Goal: Entertainment & Leisure: Browse casually

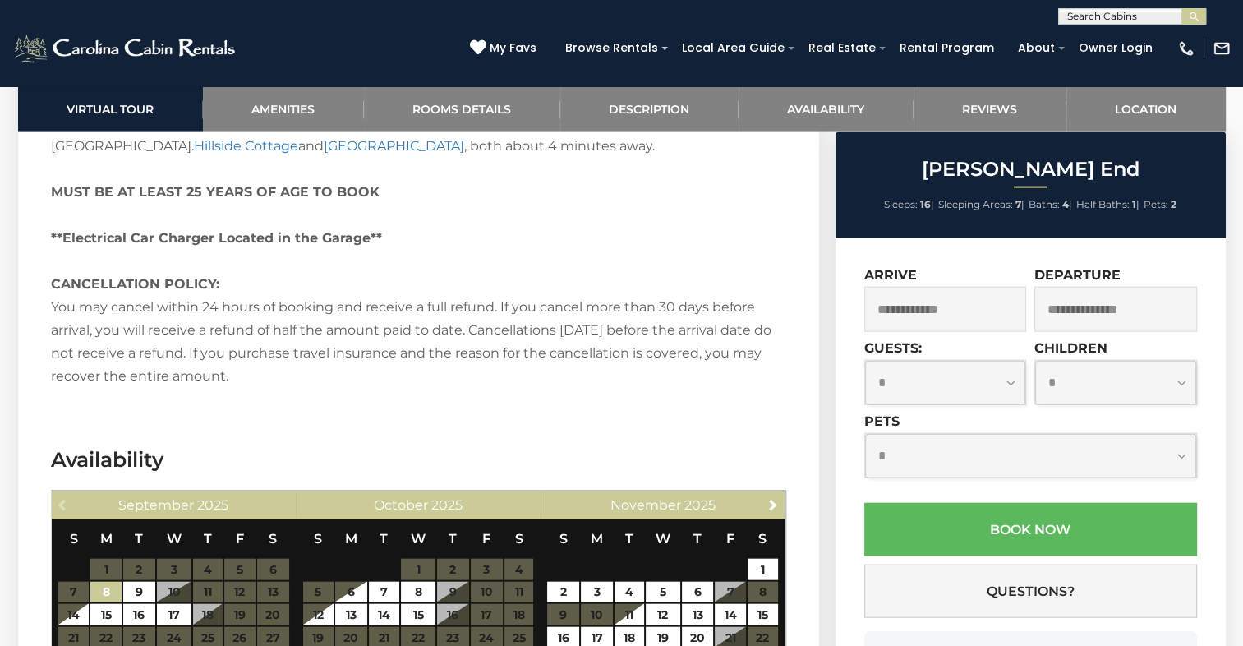
scroll to position [3944, 0]
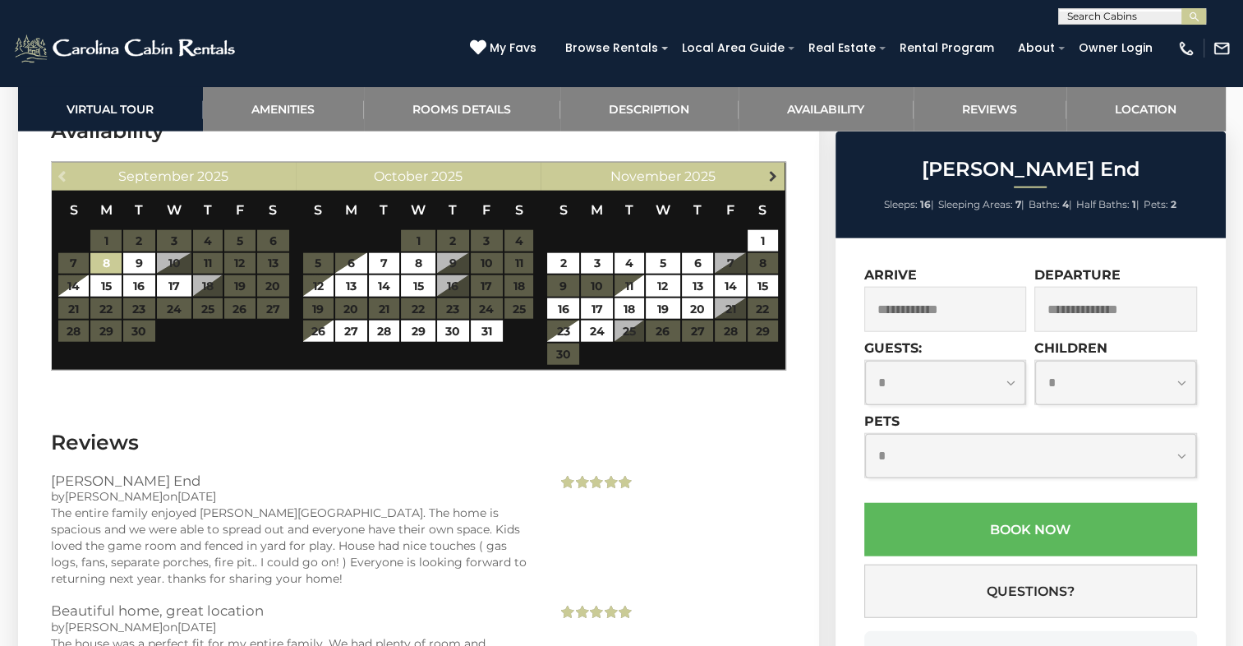
click at [775, 173] on span "Next" at bounding box center [773, 175] width 13 height 13
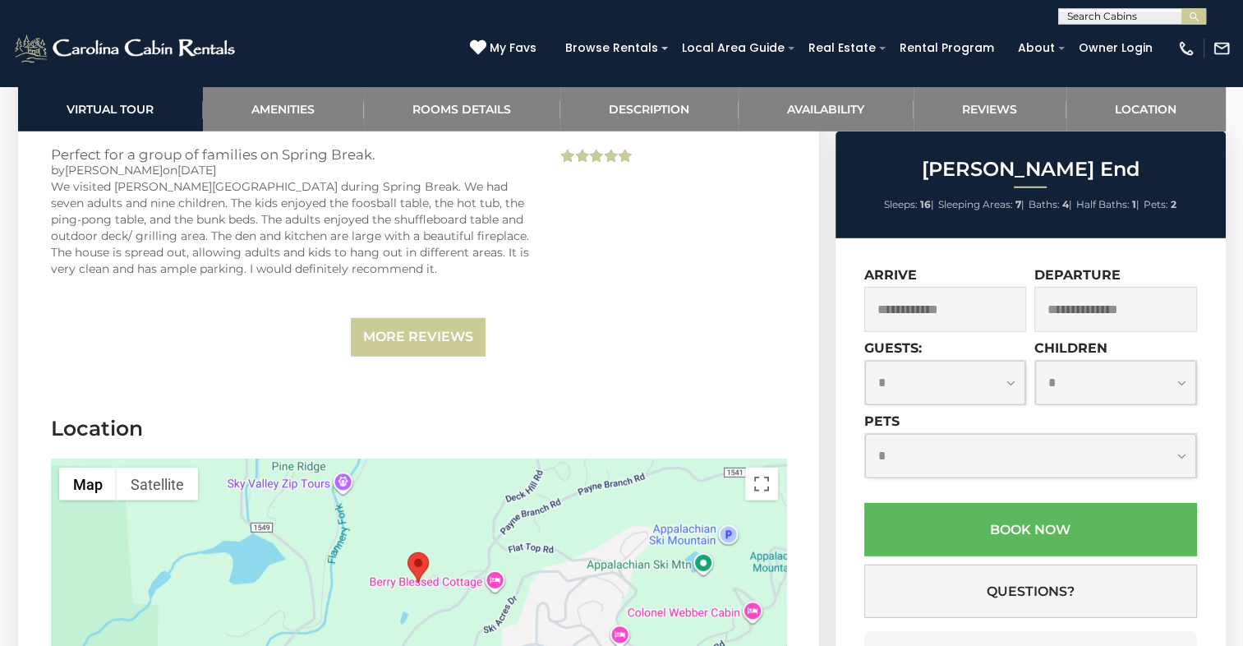
scroll to position [4601, 0]
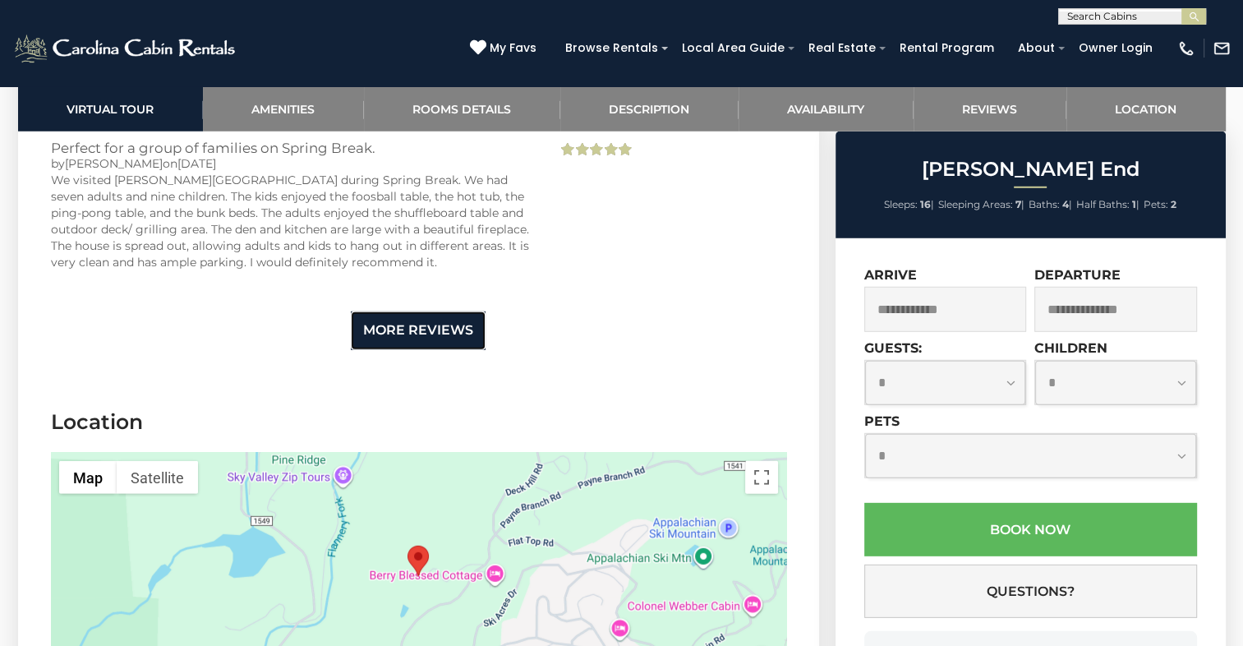
click at [437, 320] on link "More Reviews" at bounding box center [418, 330] width 135 height 39
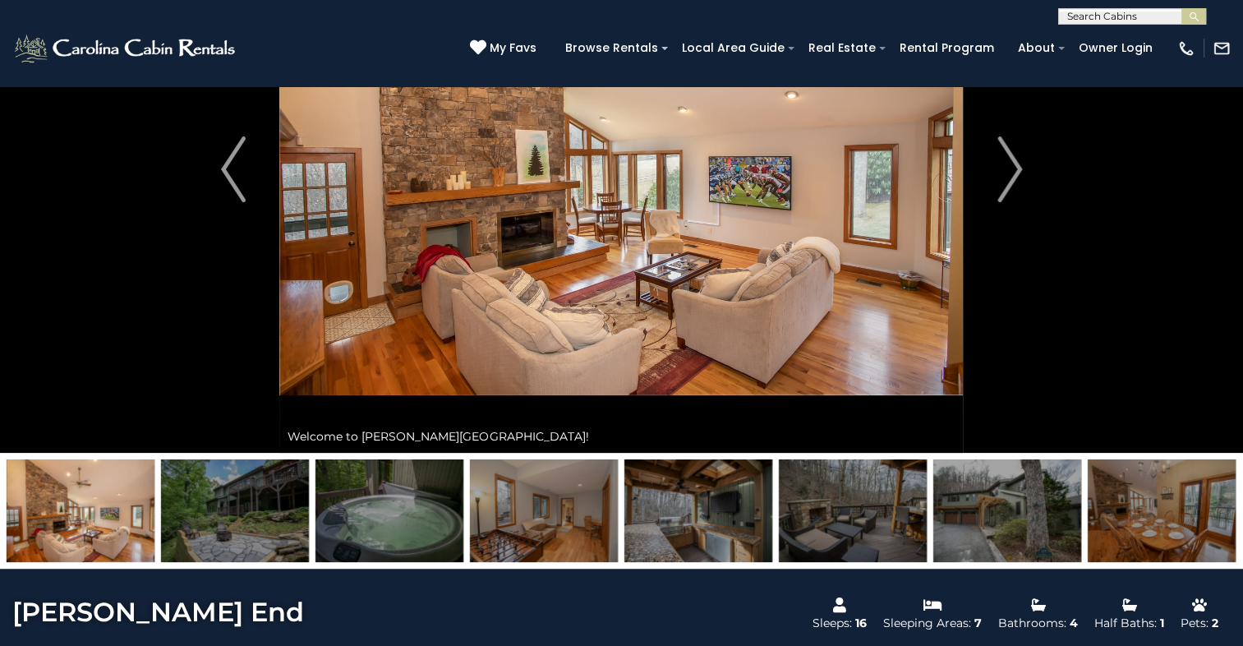
scroll to position [164, 0]
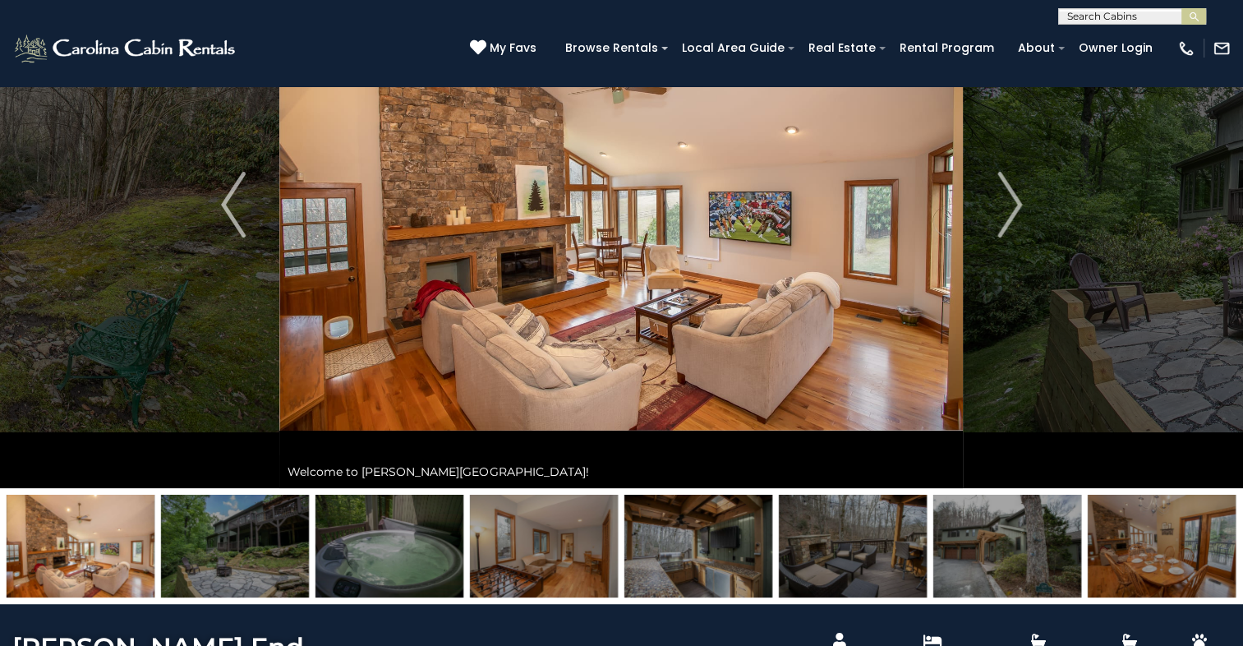
click at [240, 531] on img at bounding box center [235, 546] width 148 height 103
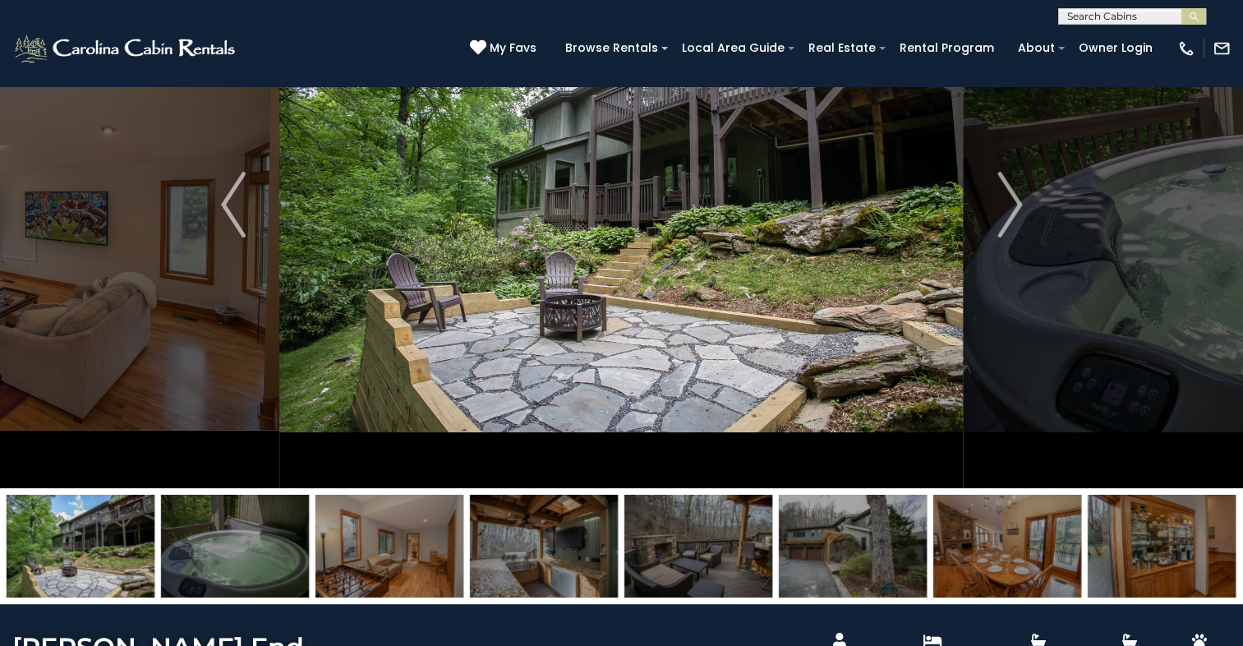
click at [408, 534] on img at bounding box center [390, 546] width 148 height 103
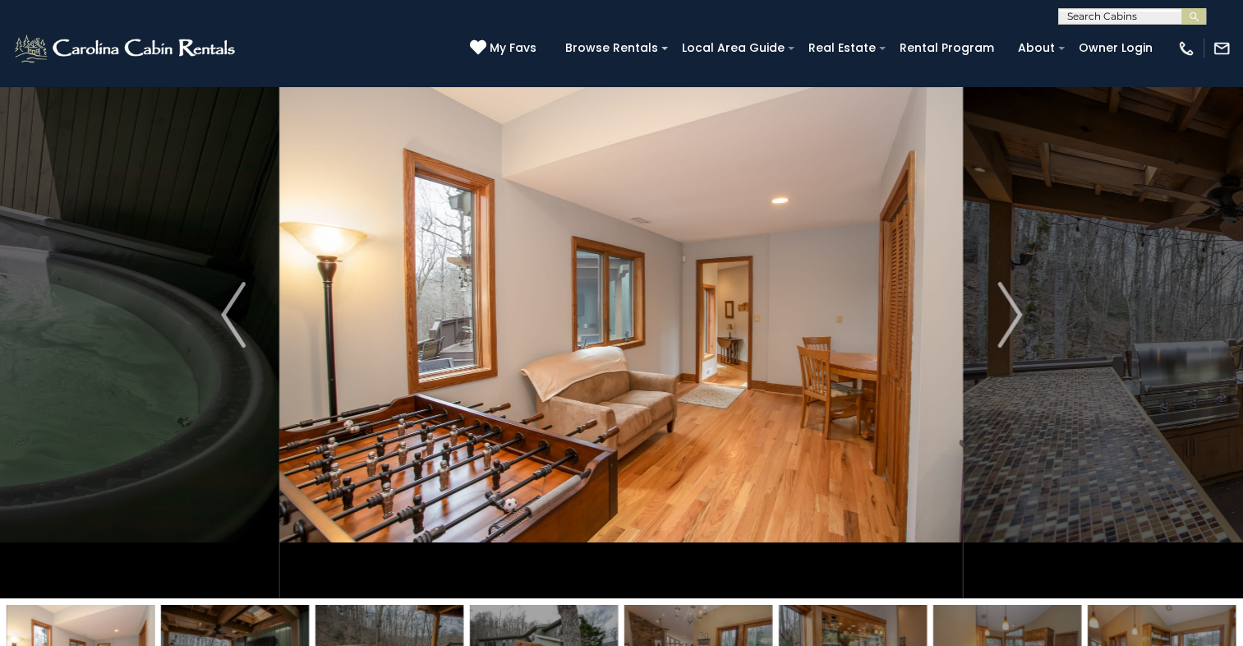
scroll to position [0, 0]
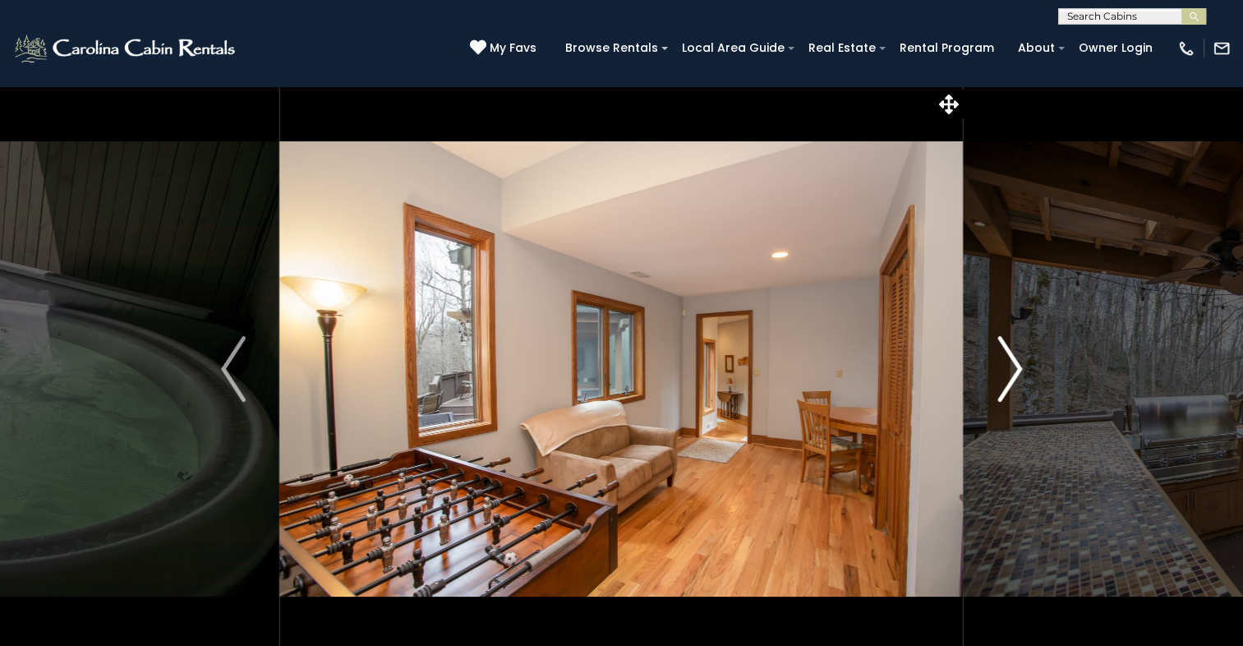
click at [1006, 375] on img "Next" at bounding box center [1009, 369] width 25 height 66
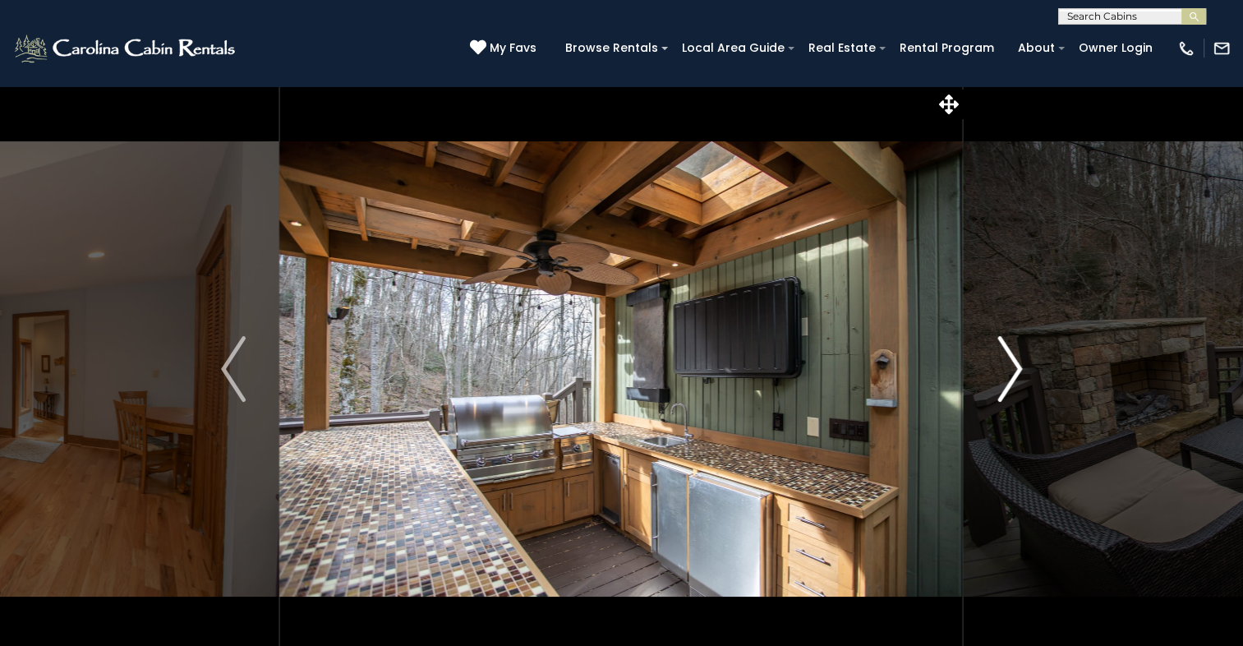
click at [1006, 375] on img "Next" at bounding box center [1009, 369] width 25 height 66
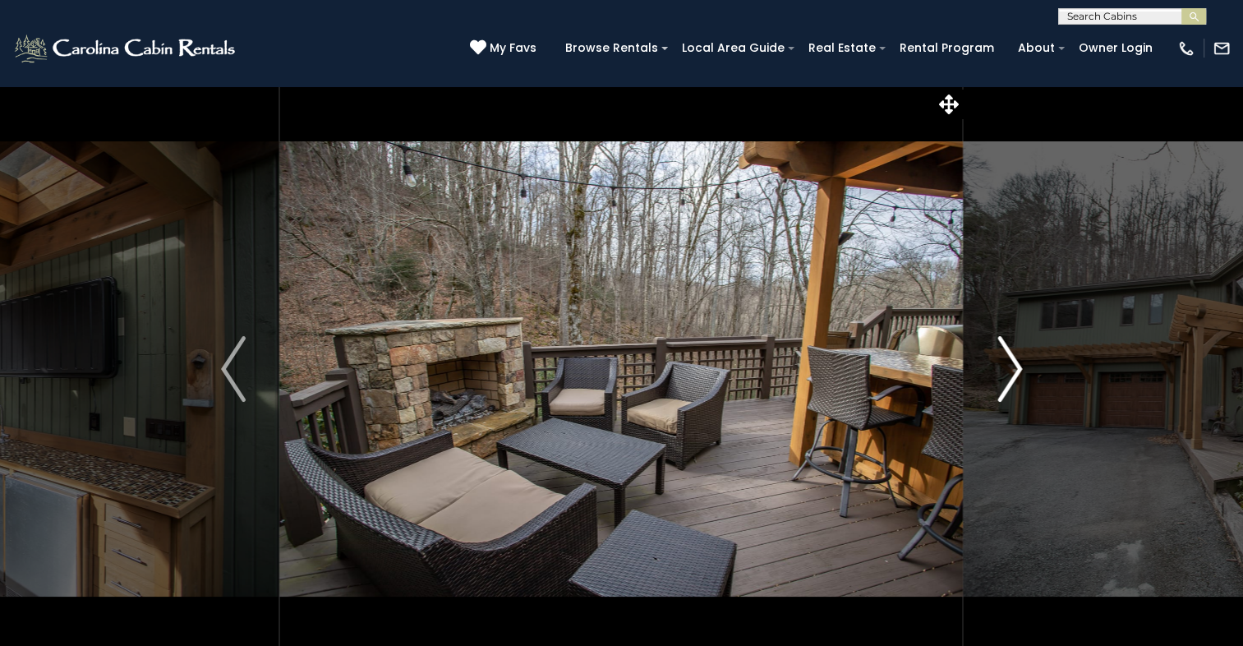
click at [1006, 375] on img "Next" at bounding box center [1009, 369] width 25 height 66
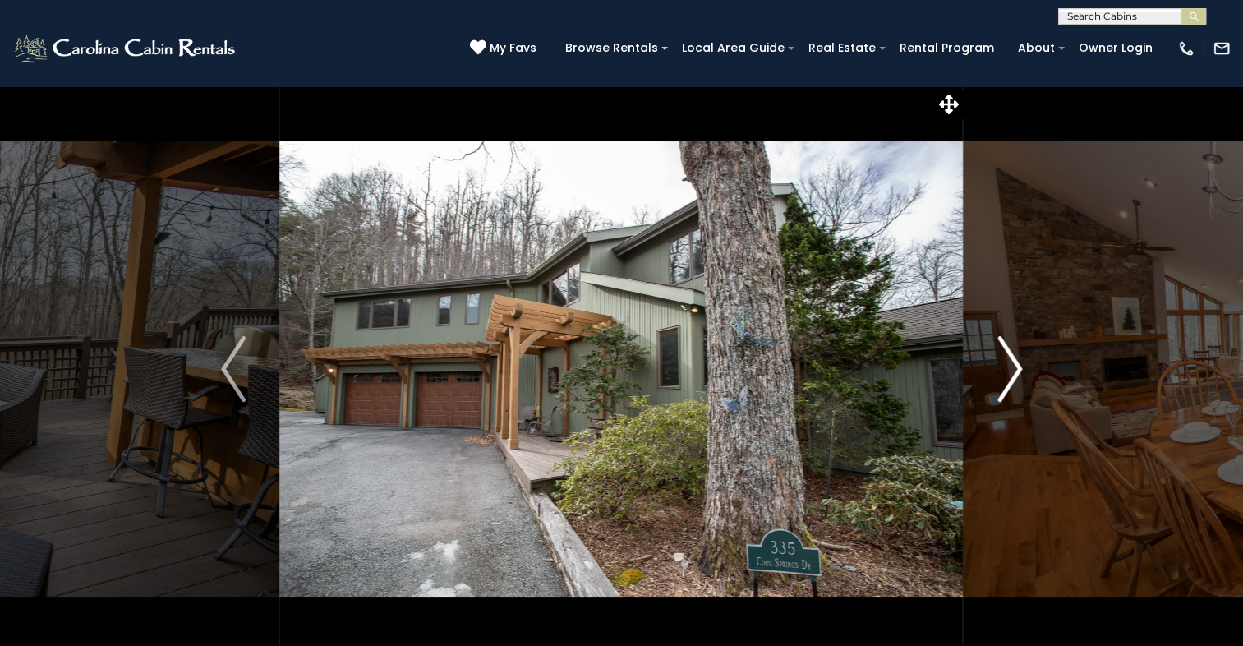
click at [1003, 368] on img "Next" at bounding box center [1009, 369] width 25 height 66
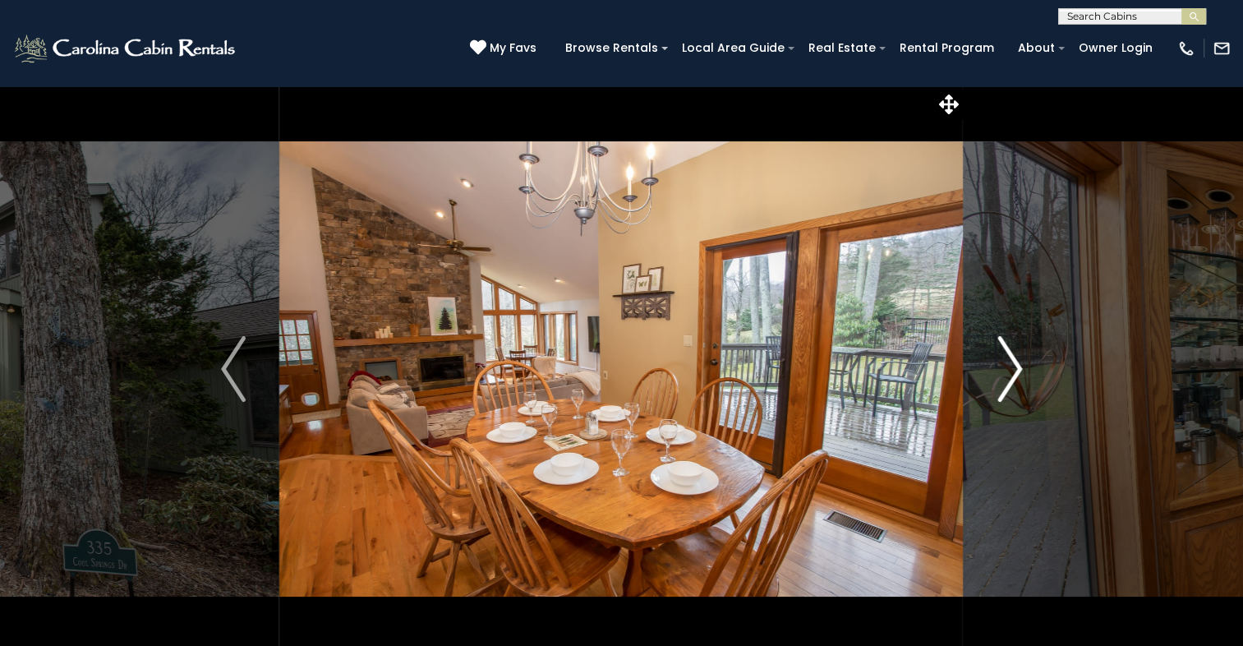
click at [1014, 366] on img "Next" at bounding box center [1009, 369] width 25 height 66
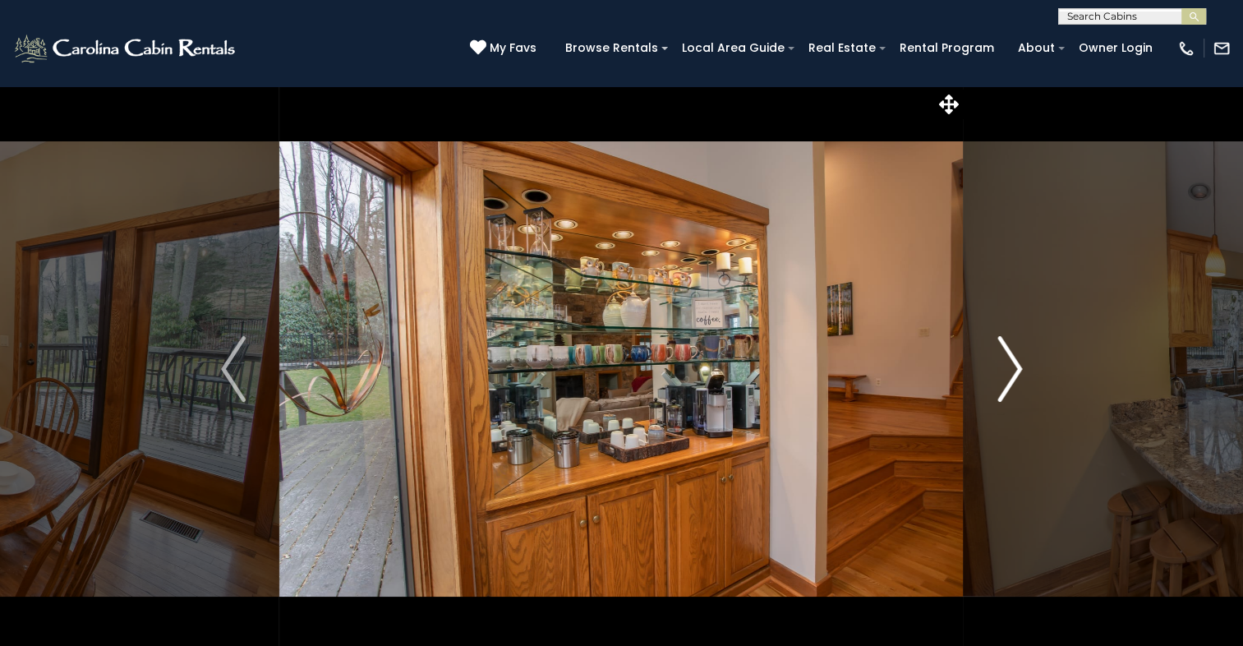
click at [1014, 366] on img "Next" at bounding box center [1009, 369] width 25 height 66
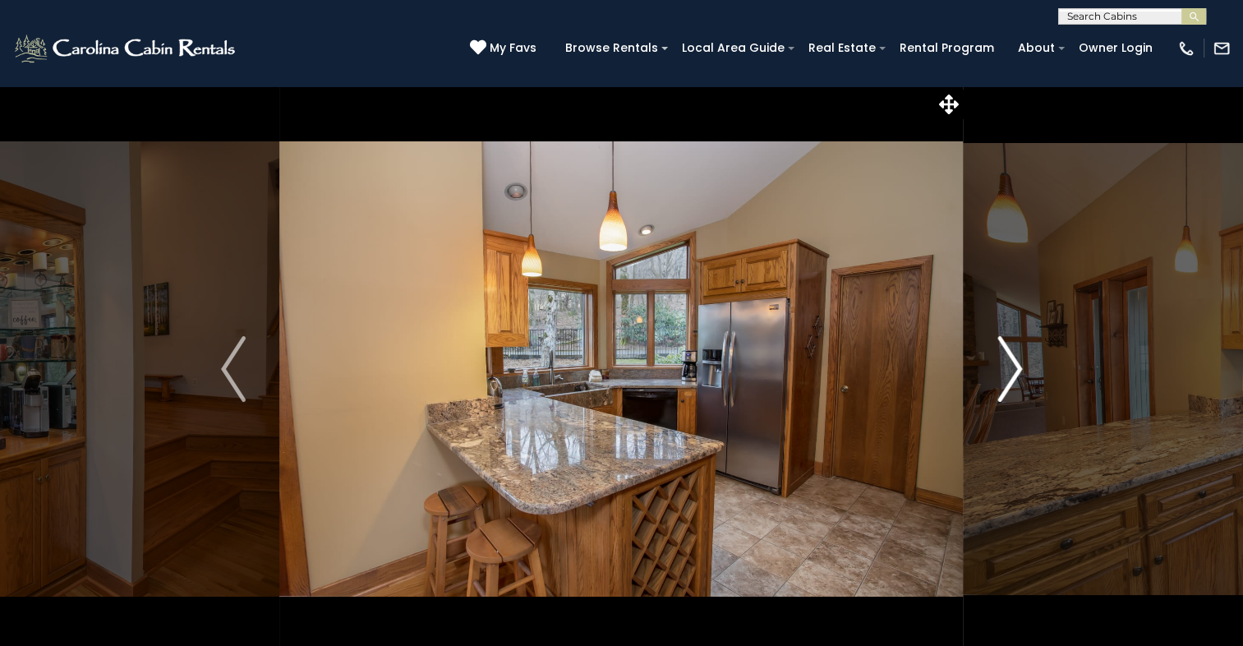
click at [1014, 366] on img "Next" at bounding box center [1009, 369] width 25 height 66
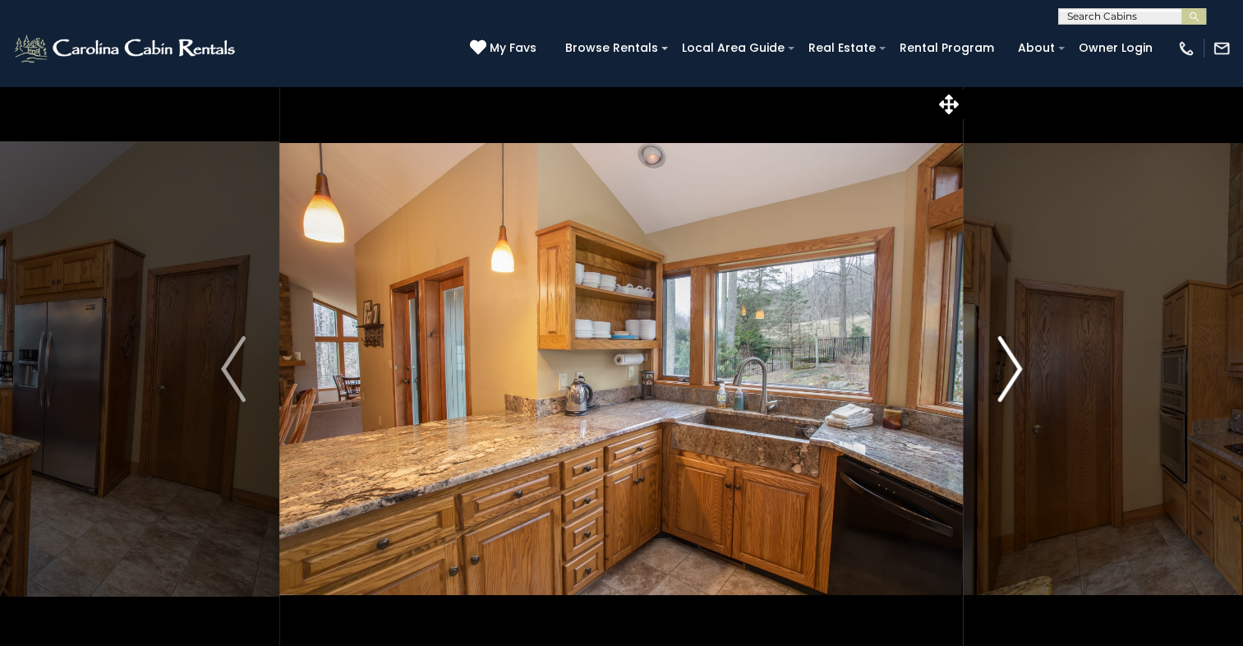
click at [1016, 370] on img "Next" at bounding box center [1009, 369] width 25 height 66
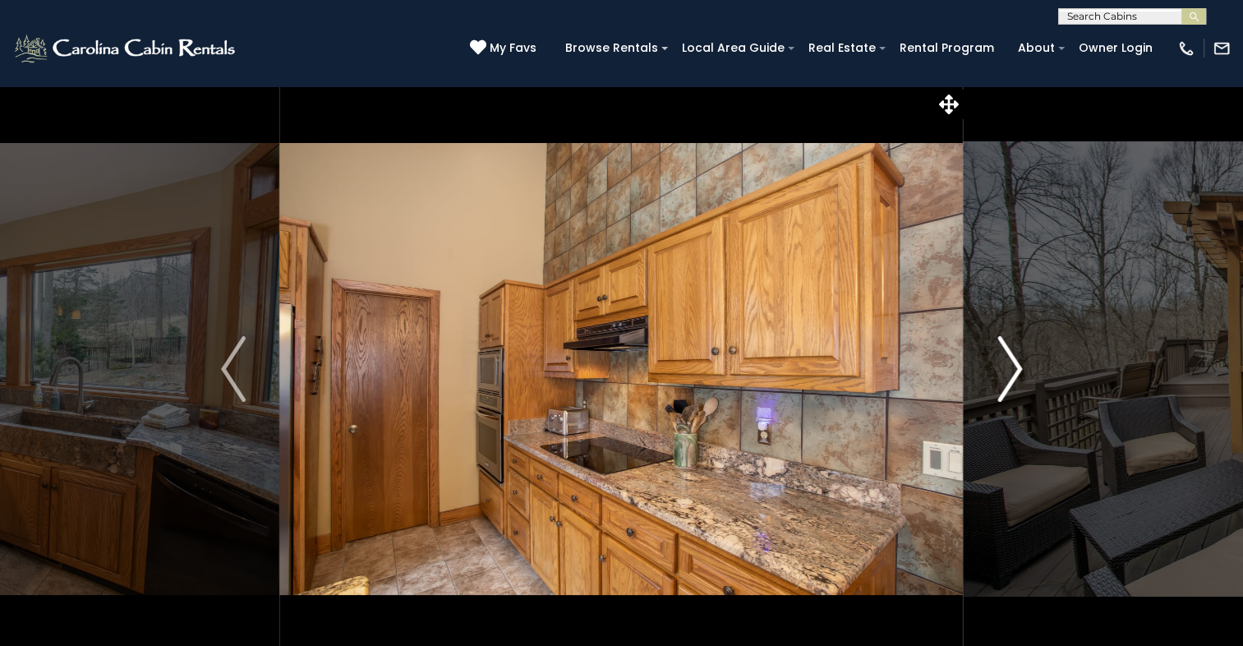
click at [1016, 370] on img "Next" at bounding box center [1009, 369] width 25 height 66
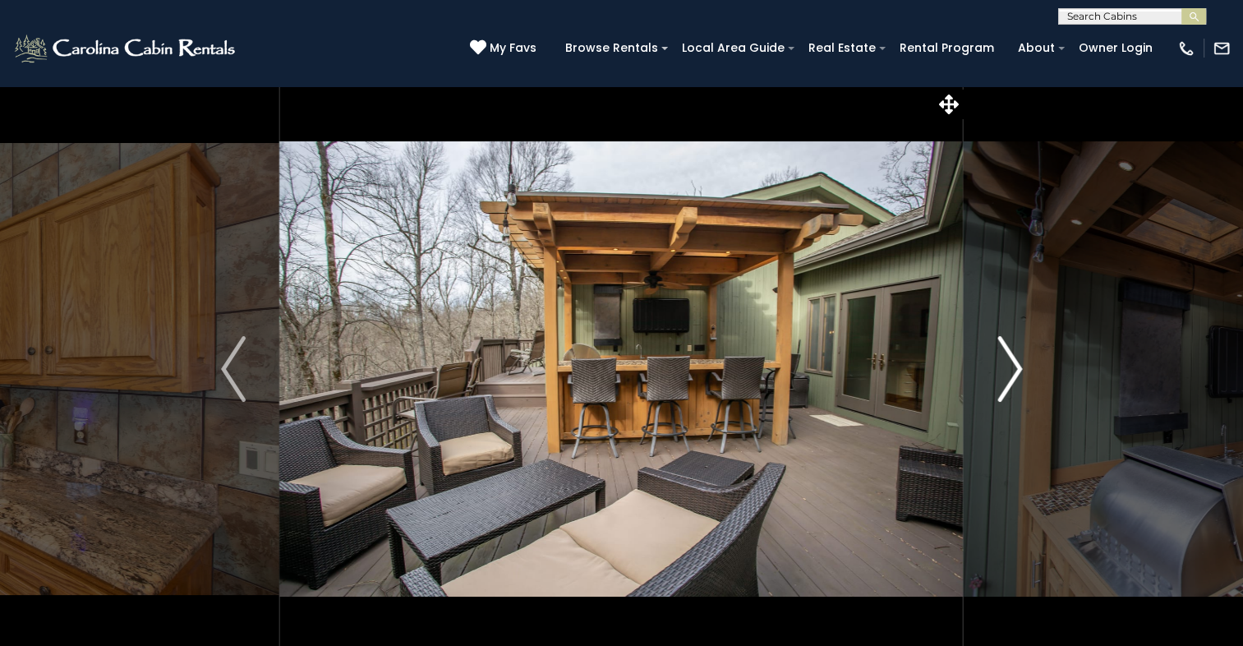
click at [1015, 374] on img "Next" at bounding box center [1009, 369] width 25 height 66
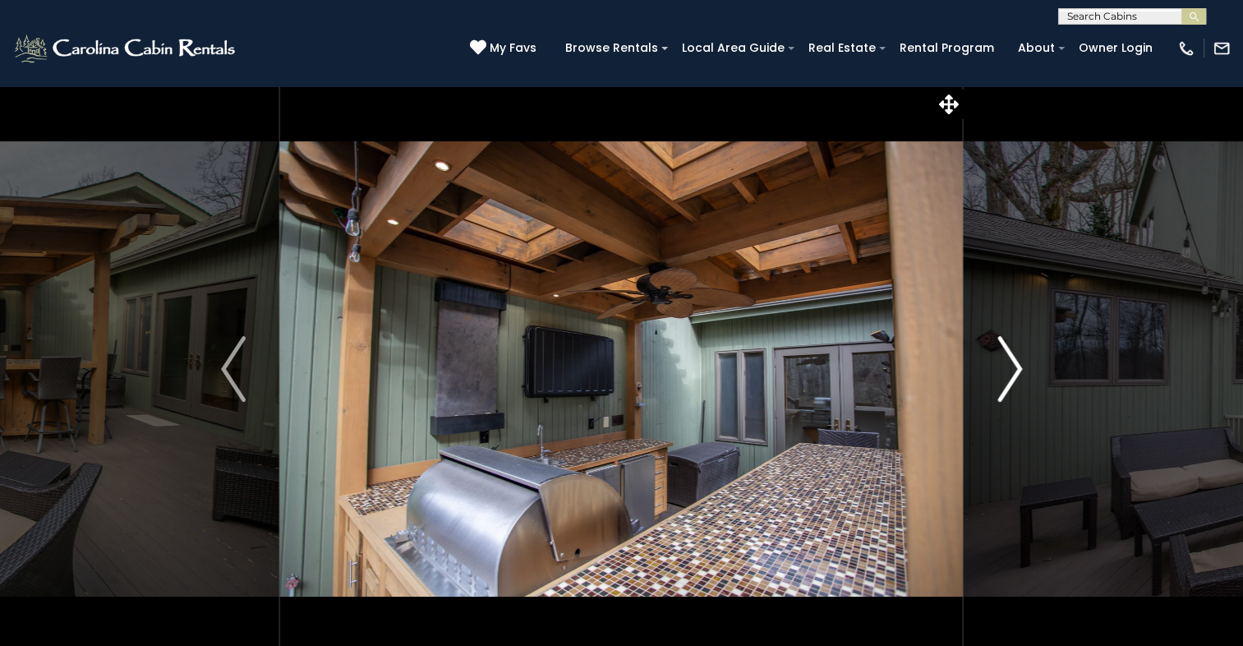
click at [1015, 374] on img "Next" at bounding box center [1009, 369] width 25 height 66
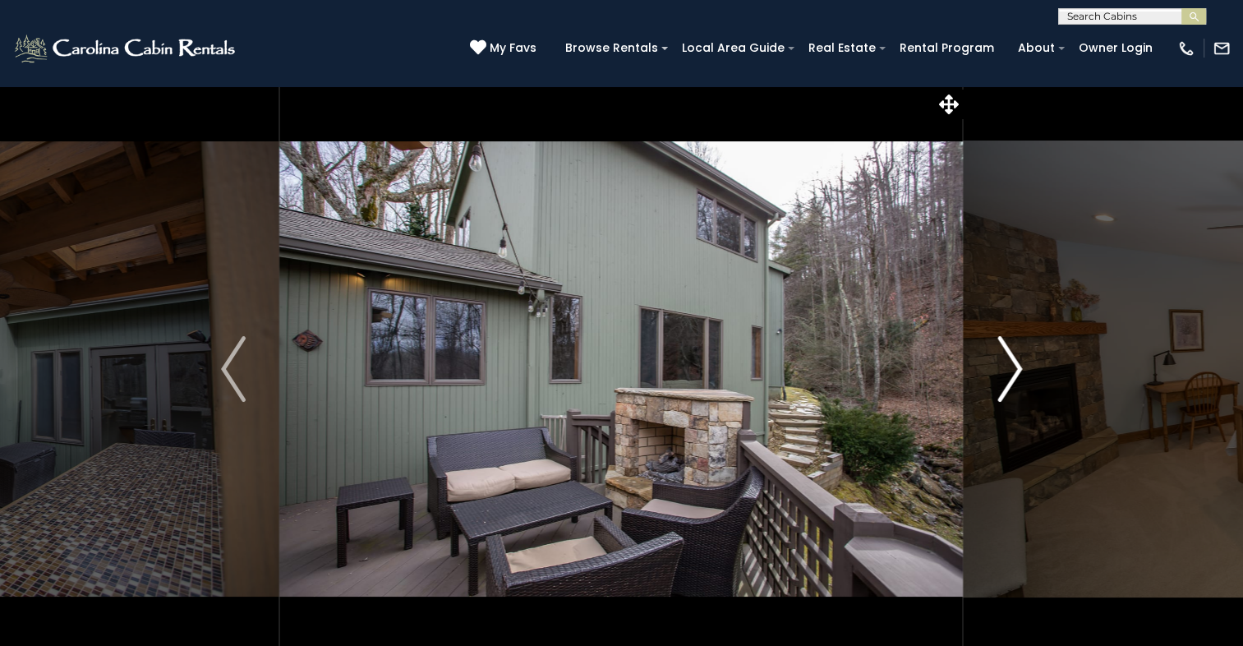
click at [1015, 374] on img "Next" at bounding box center [1009, 369] width 25 height 66
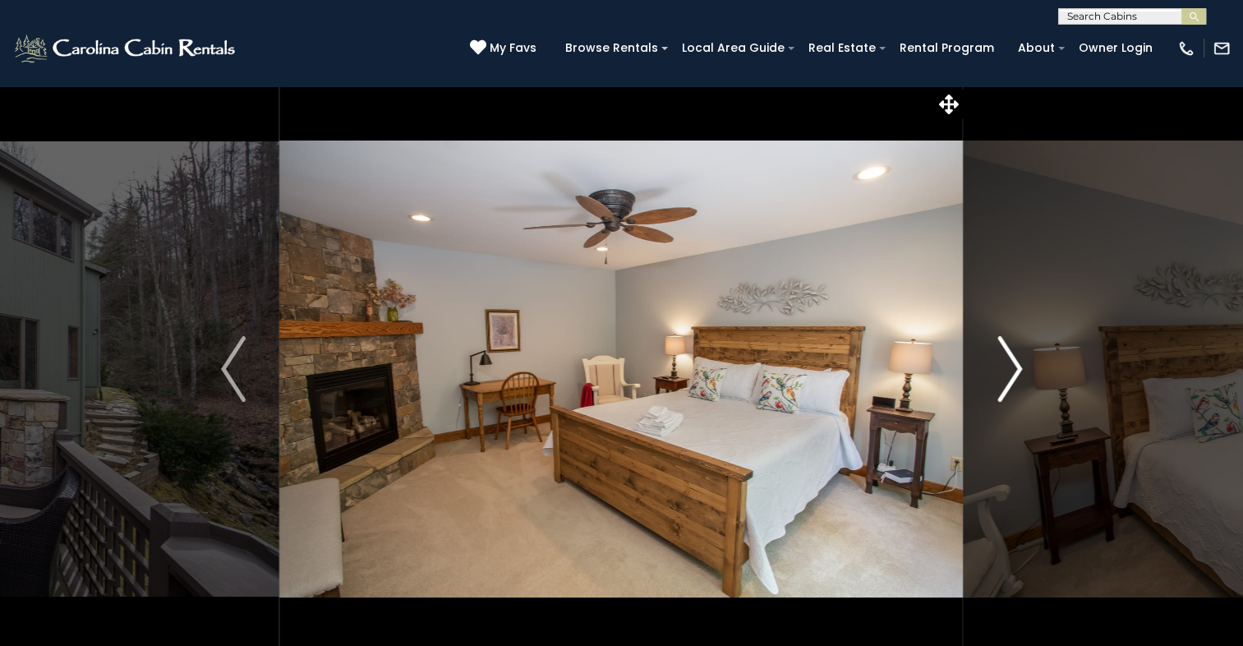
click at [1015, 374] on img "Next" at bounding box center [1009, 369] width 25 height 66
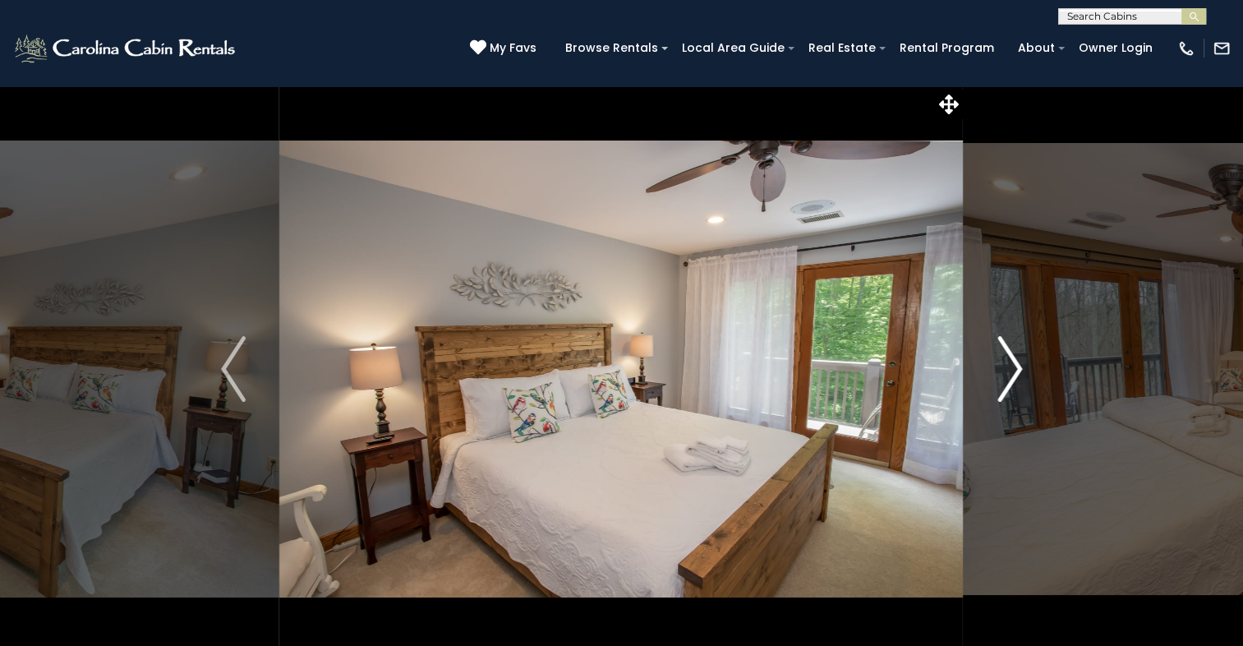
click at [1015, 374] on img "Next" at bounding box center [1009, 369] width 25 height 66
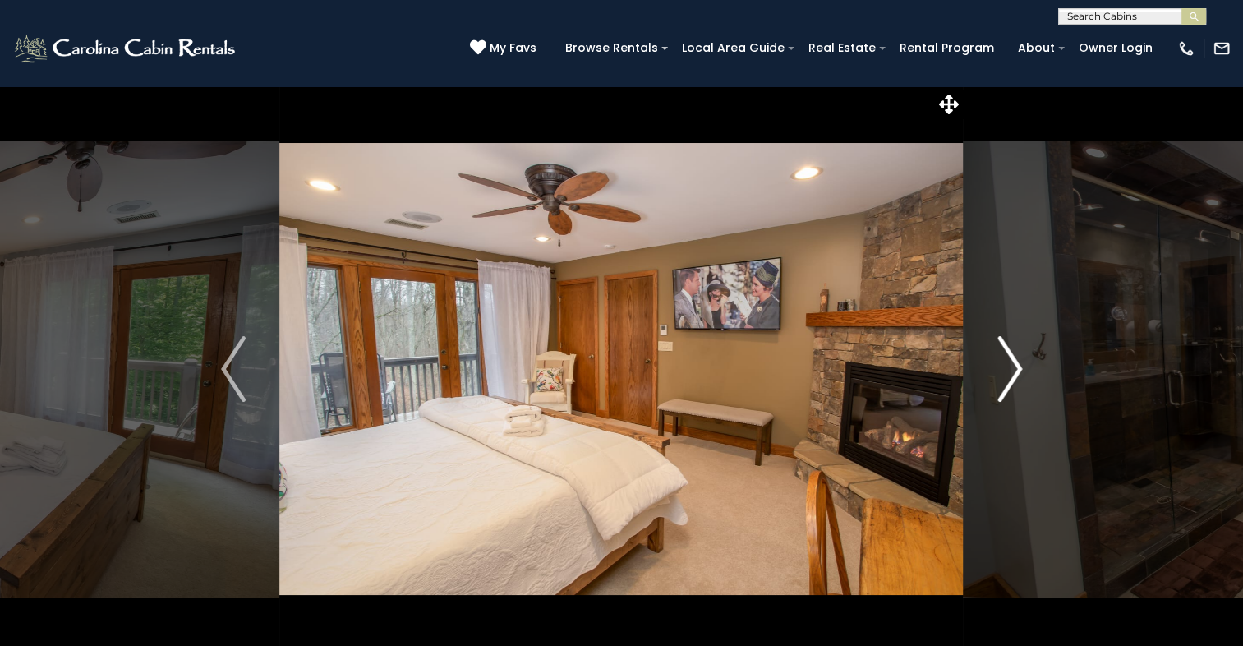
click at [1015, 374] on img "Next" at bounding box center [1009, 369] width 25 height 66
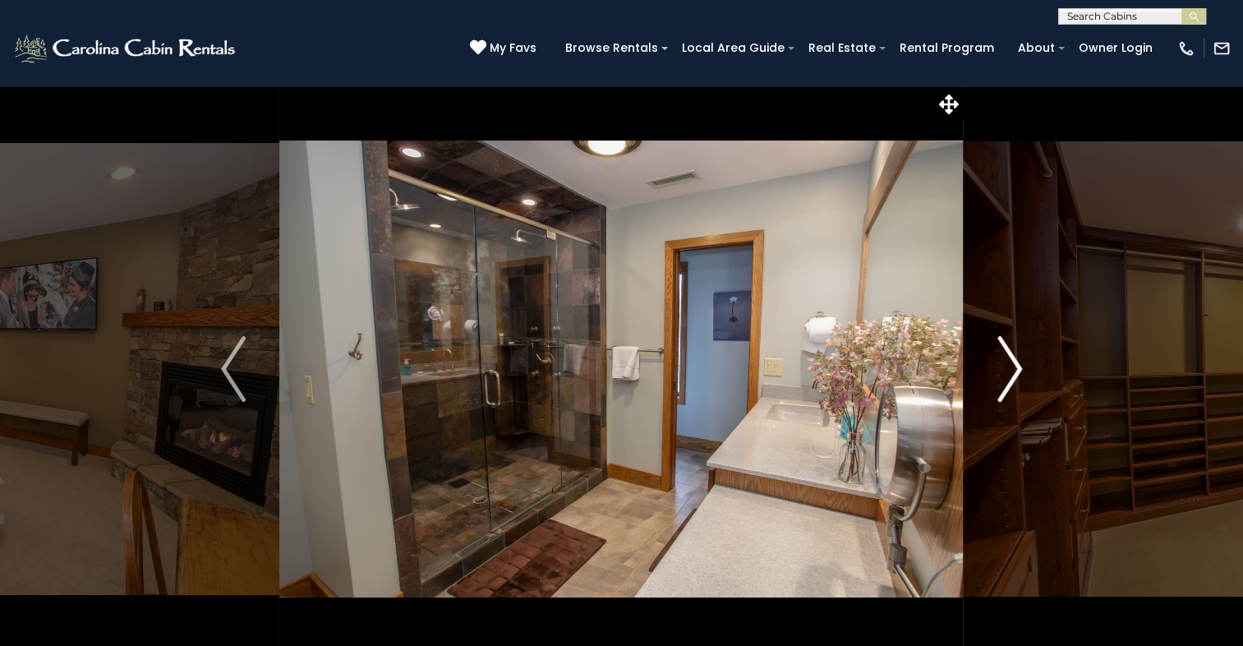
click at [1015, 374] on img "Next" at bounding box center [1009, 369] width 25 height 66
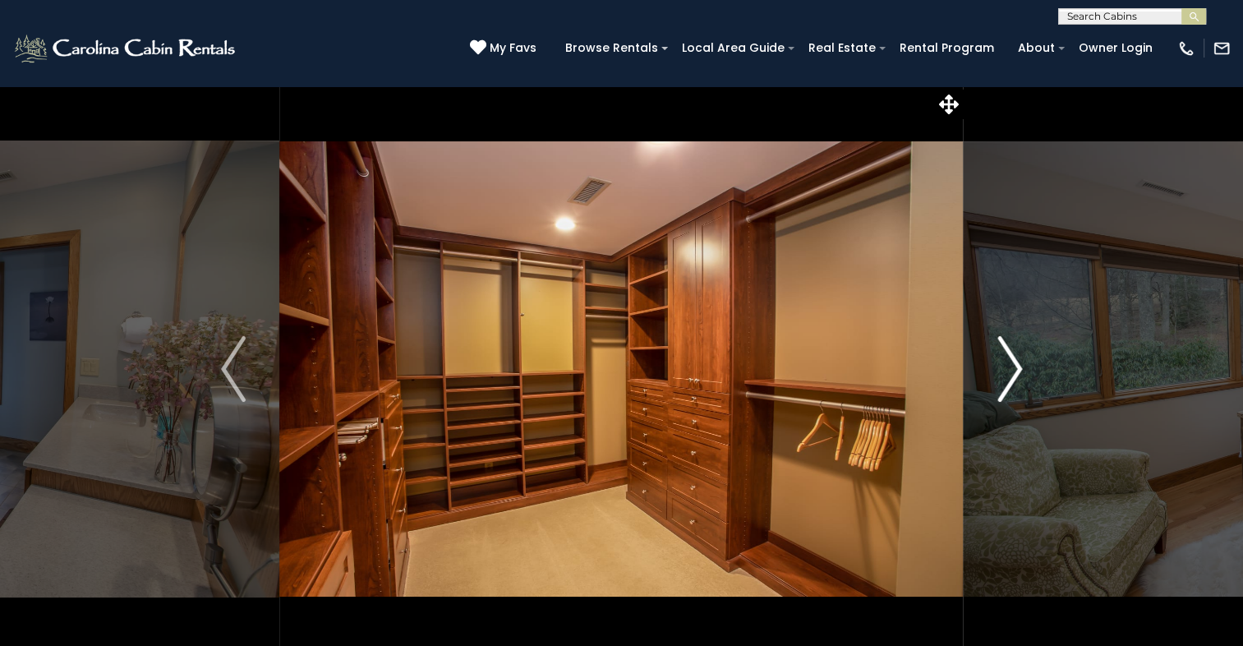
click at [1015, 374] on img "Next" at bounding box center [1009, 369] width 25 height 66
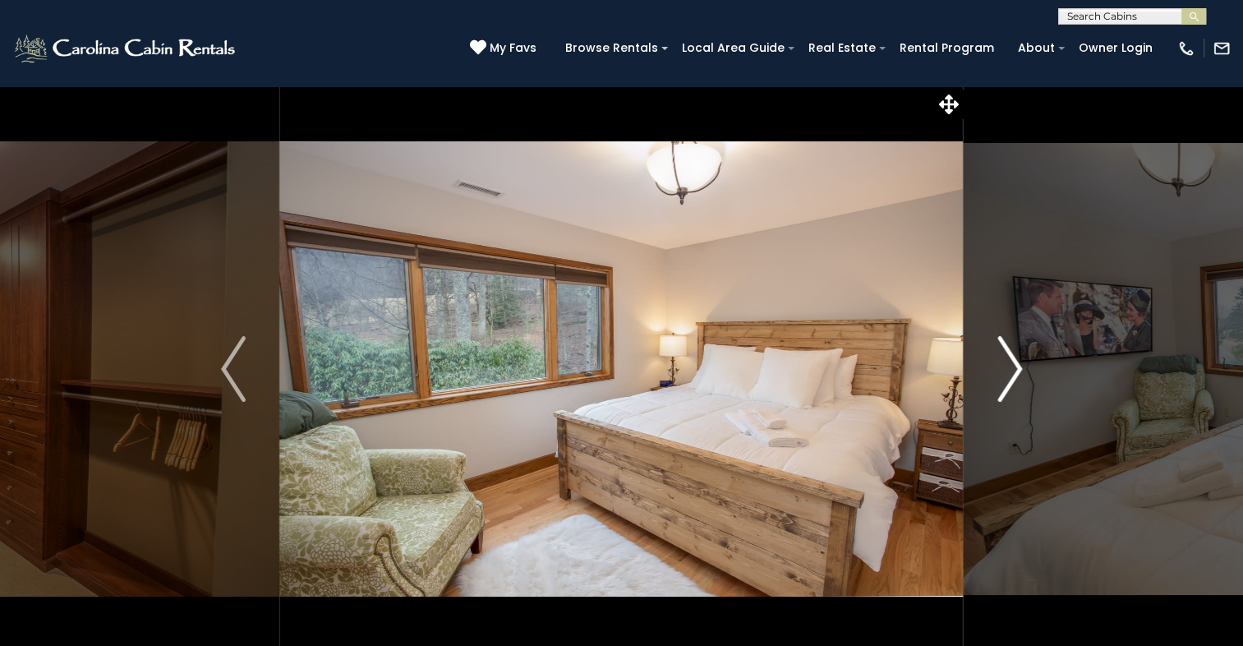
click at [1015, 374] on img "Next" at bounding box center [1009, 369] width 25 height 66
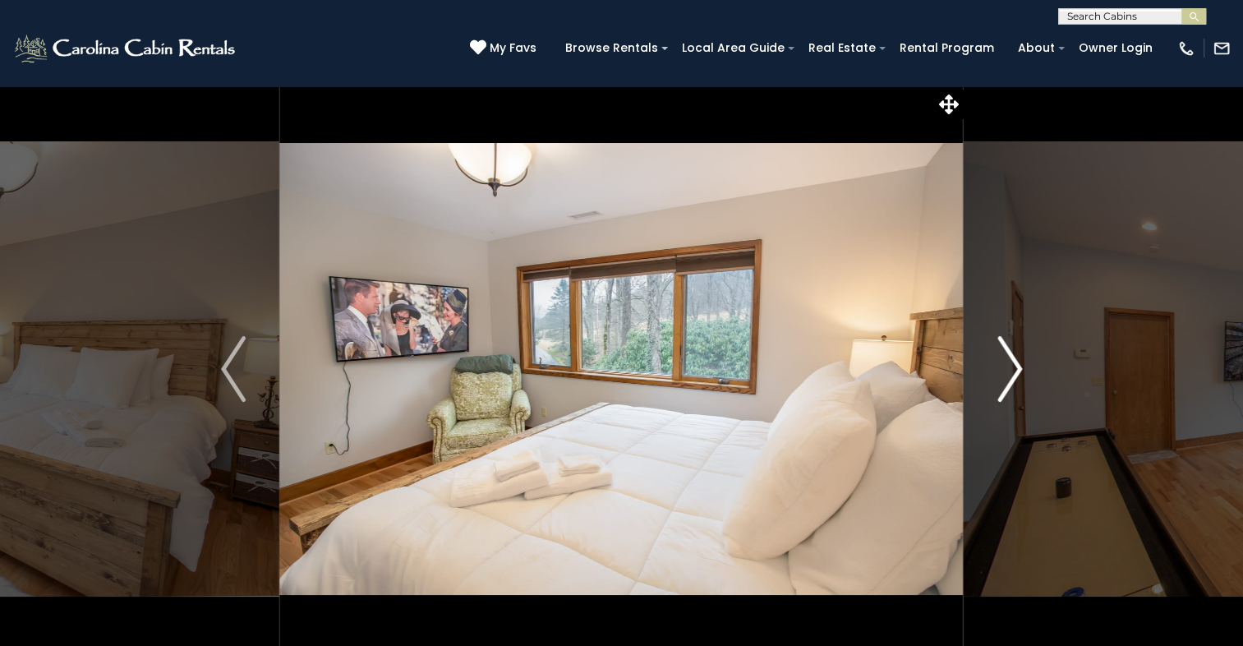
click at [1015, 374] on img "Next" at bounding box center [1009, 369] width 25 height 66
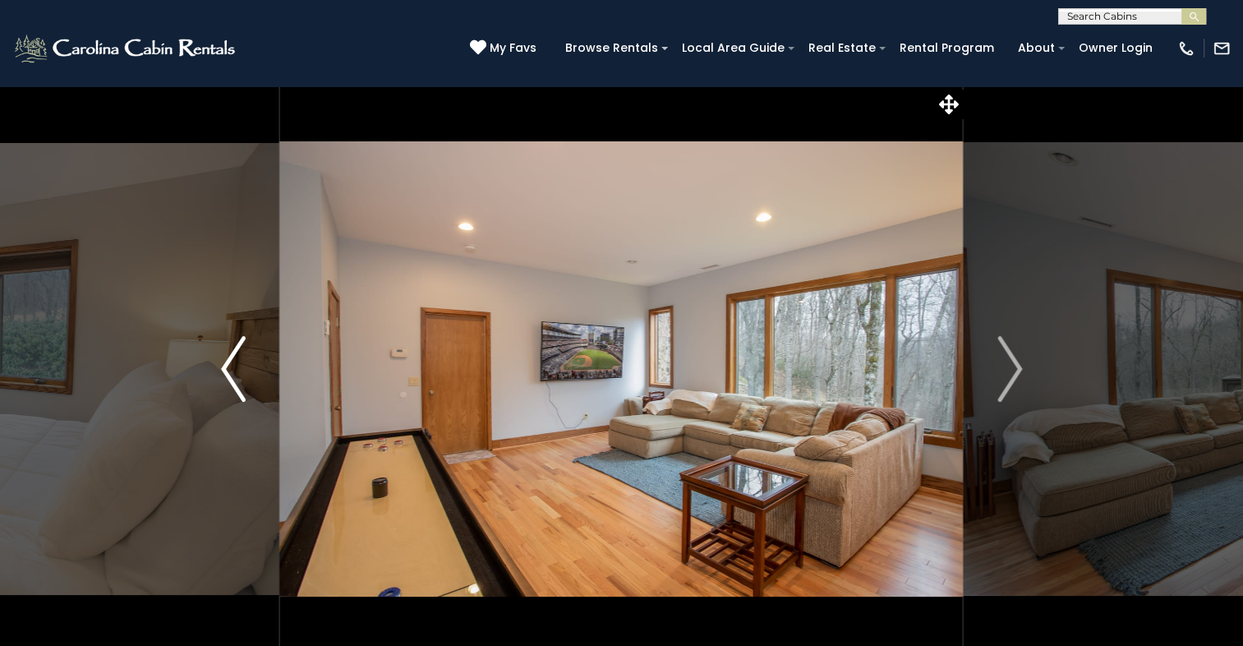
click at [236, 359] on img "Previous" at bounding box center [233, 369] width 25 height 66
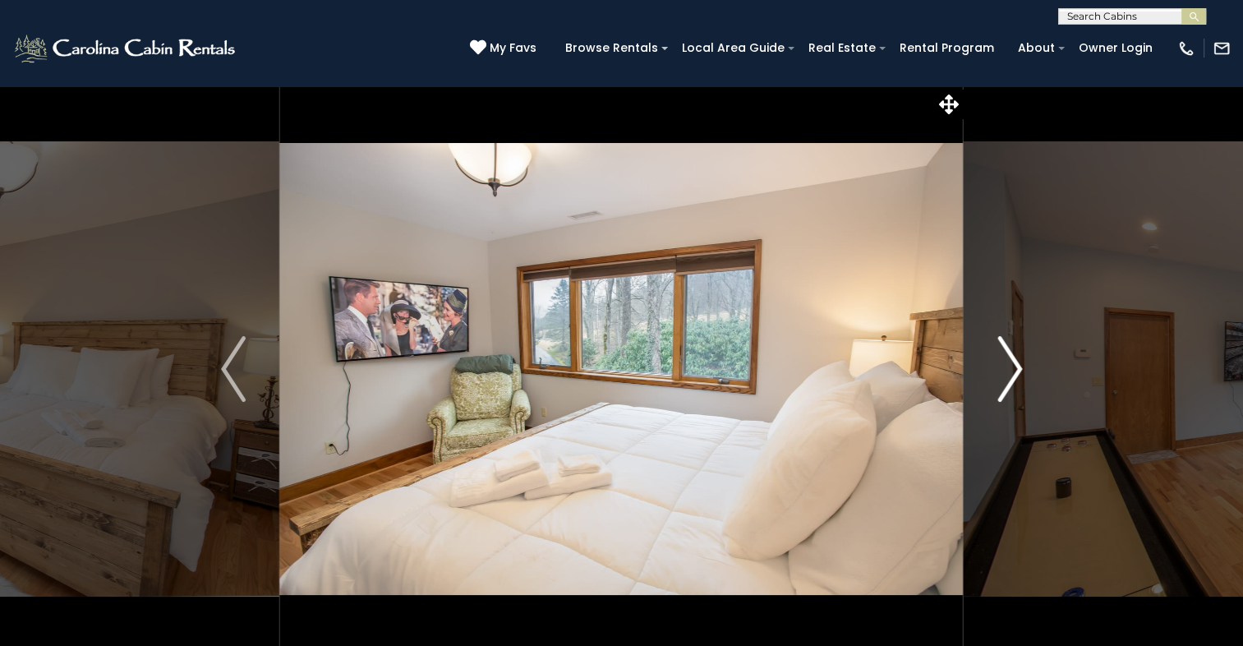
click at [1013, 362] on img "Next" at bounding box center [1009, 369] width 25 height 66
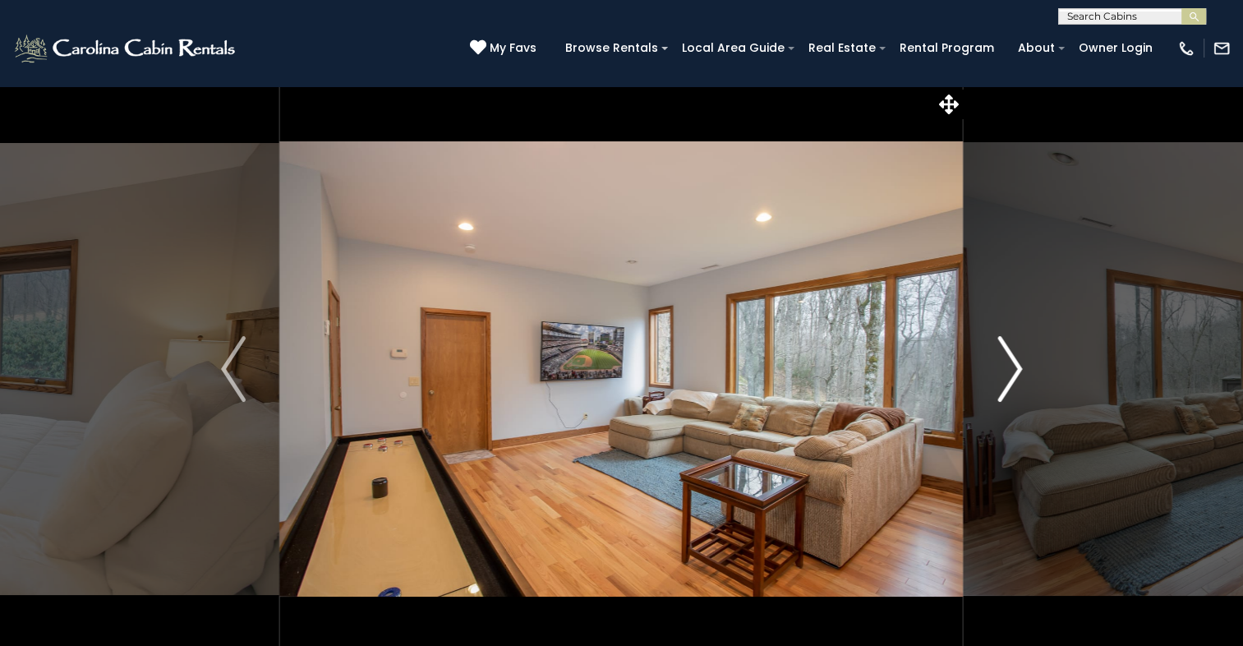
click at [1013, 362] on img "Next" at bounding box center [1009, 369] width 25 height 66
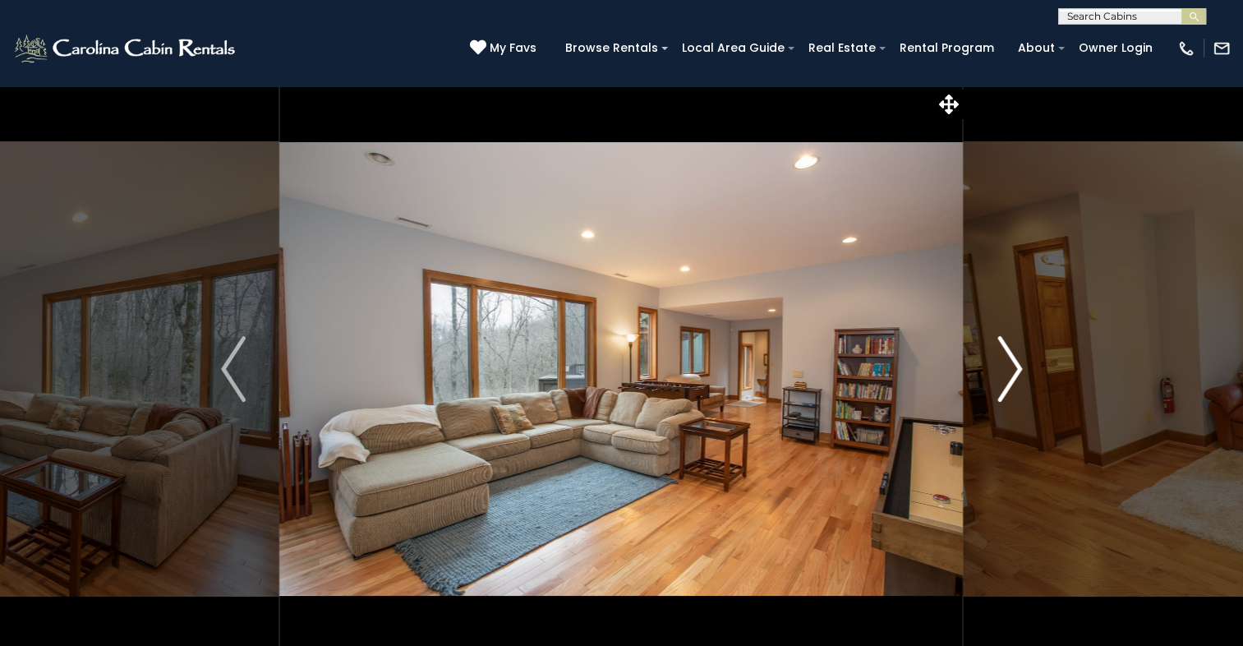
click at [1013, 362] on img "Next" at bounding box center [1009, 369] width 25 height 66
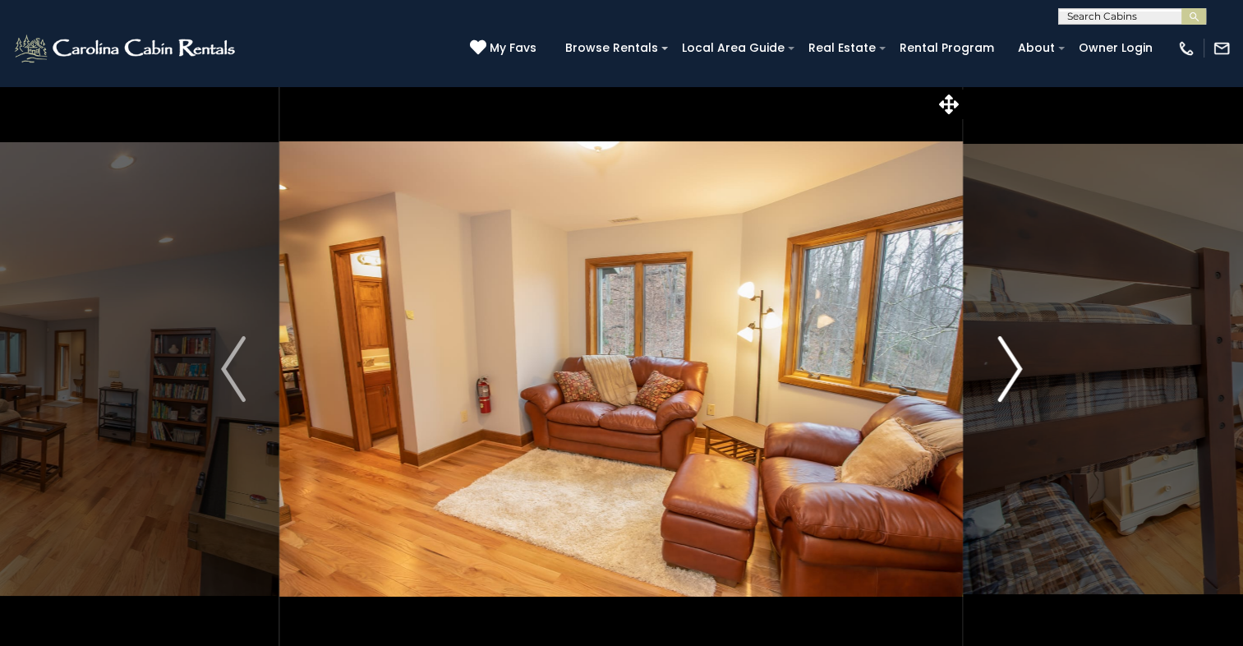
click at [1013, 362] on img "Next" at bounding box center [1009, 369] width 25 height 66
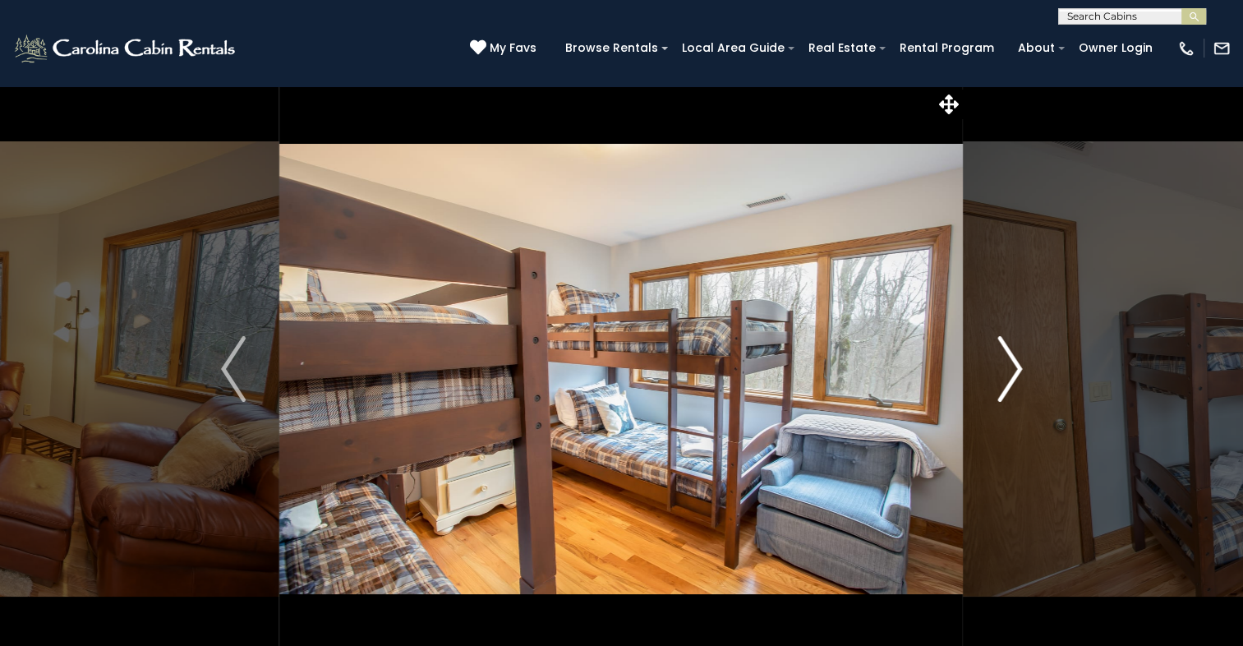
click at [1013, 362] on img "Next" at bounding box center [1009, 369] width 25 height 66
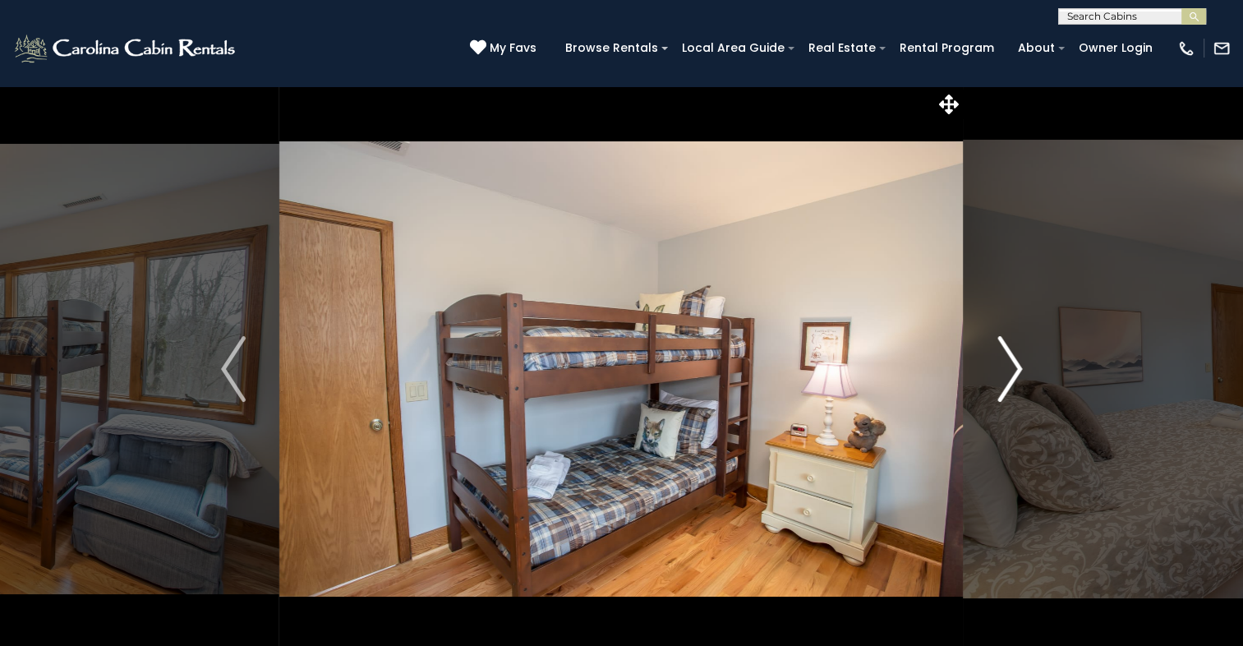
click at [1014, 362] on img "Next" at bounding box center [1009, 369] width 25 height 66
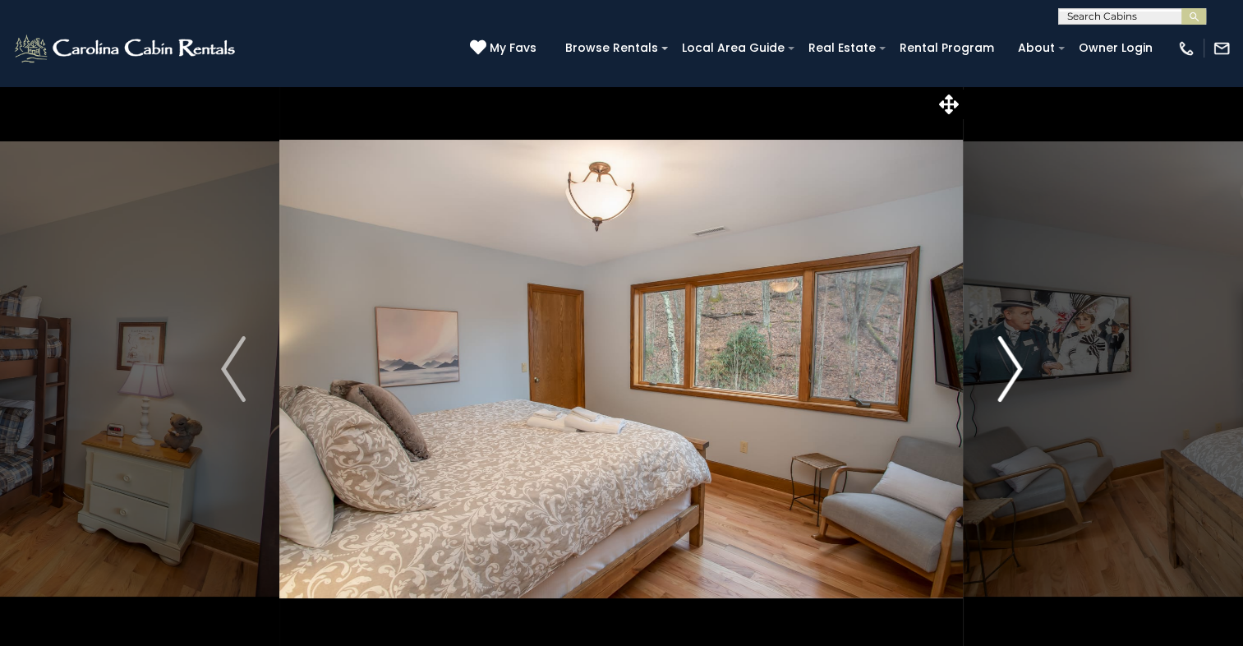
click at [1014, 362] on img "Next" at bounding box center [1009, 369] width 25 height 66
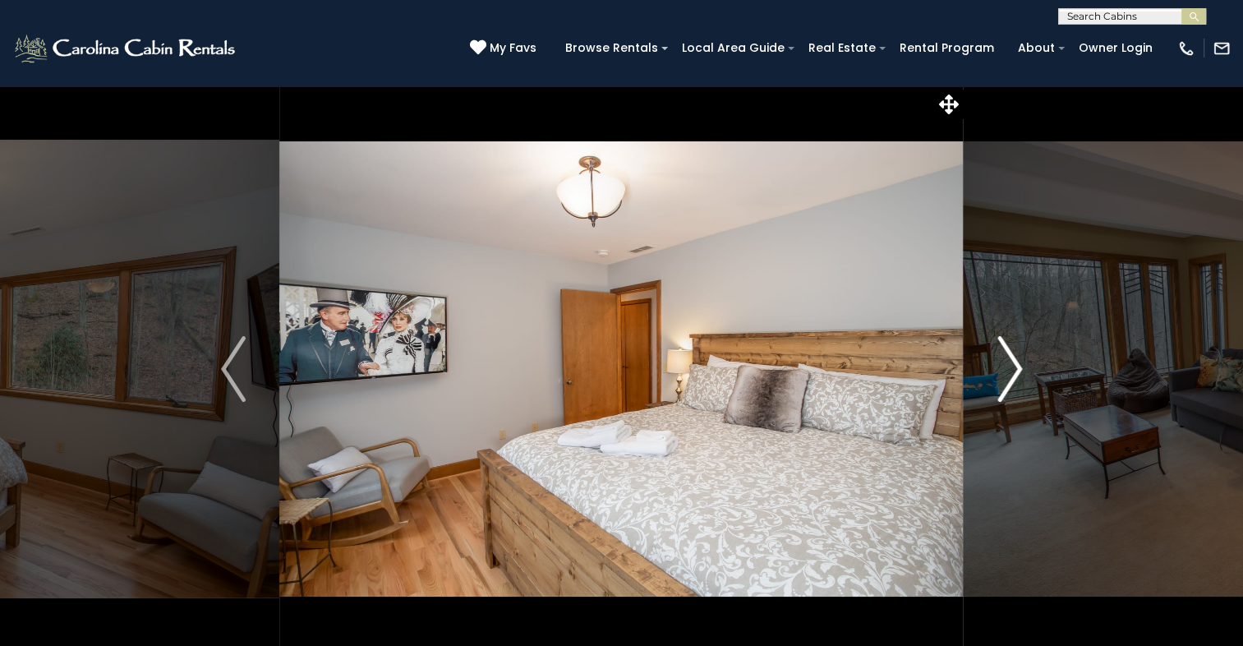
click at [1014, 362] on img "Next" at bounding box center [1009, 369] width 25 height 66
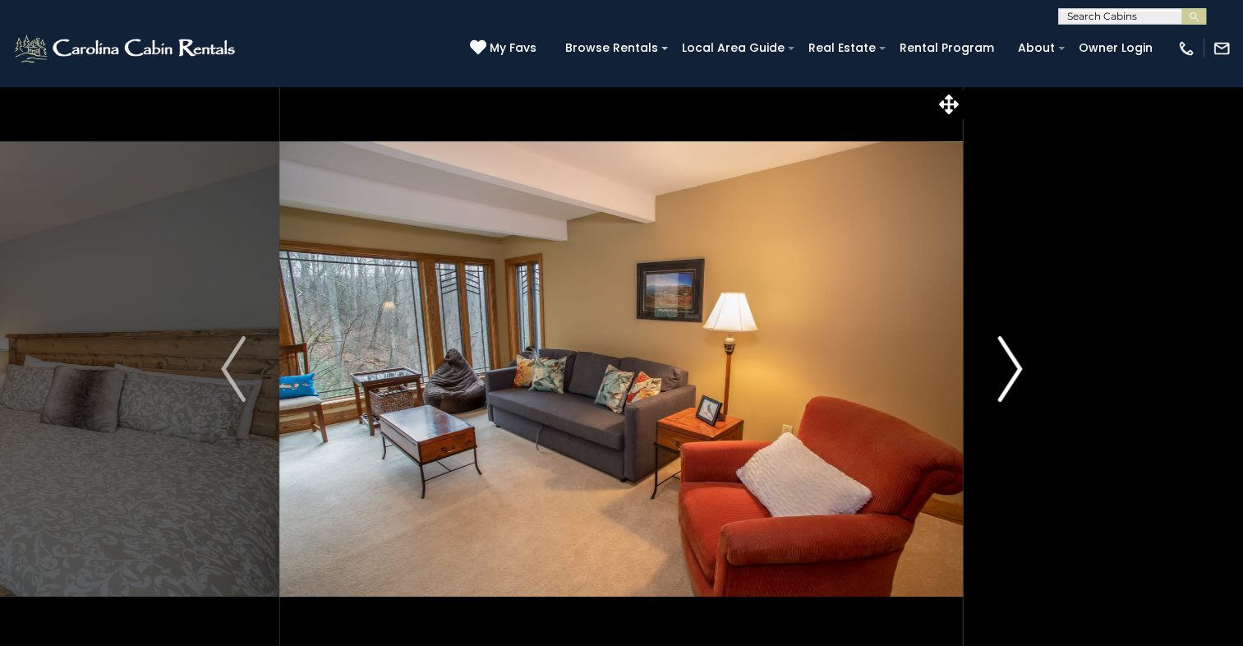
click at [1014, 362] on img "Next" at bounding box center [1009, 369] width 25 height 66
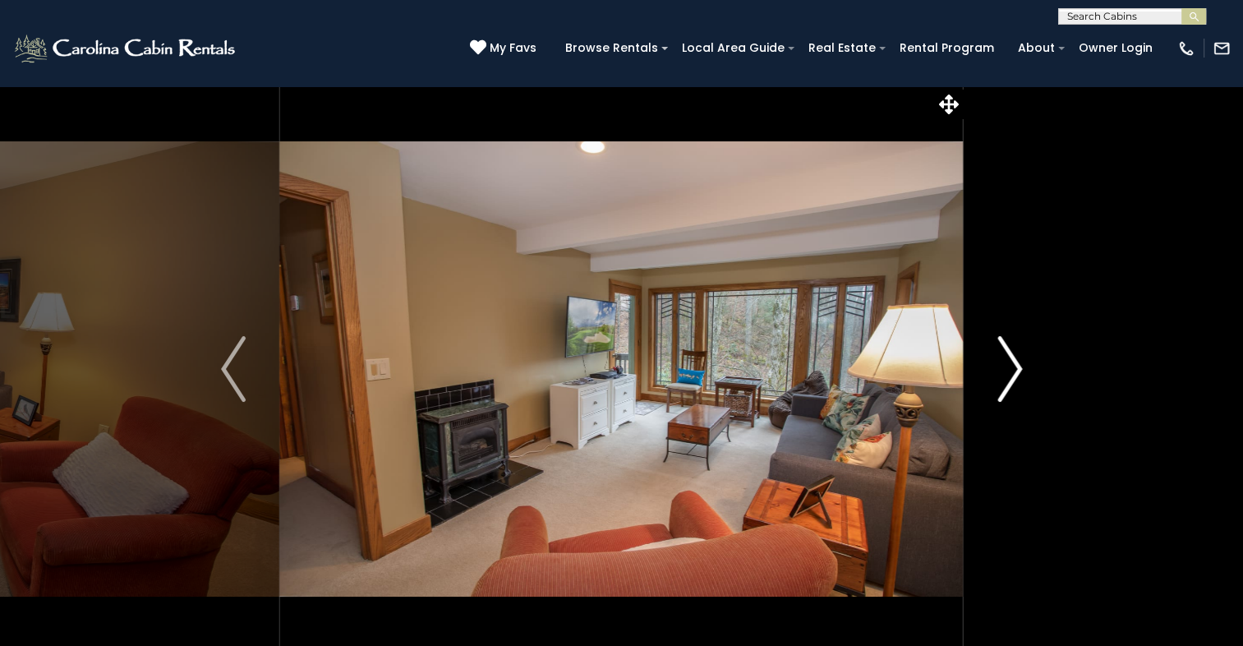
click at [1014, 362] on img "Next" at bounding box center [1009, 369] width 25 height 66
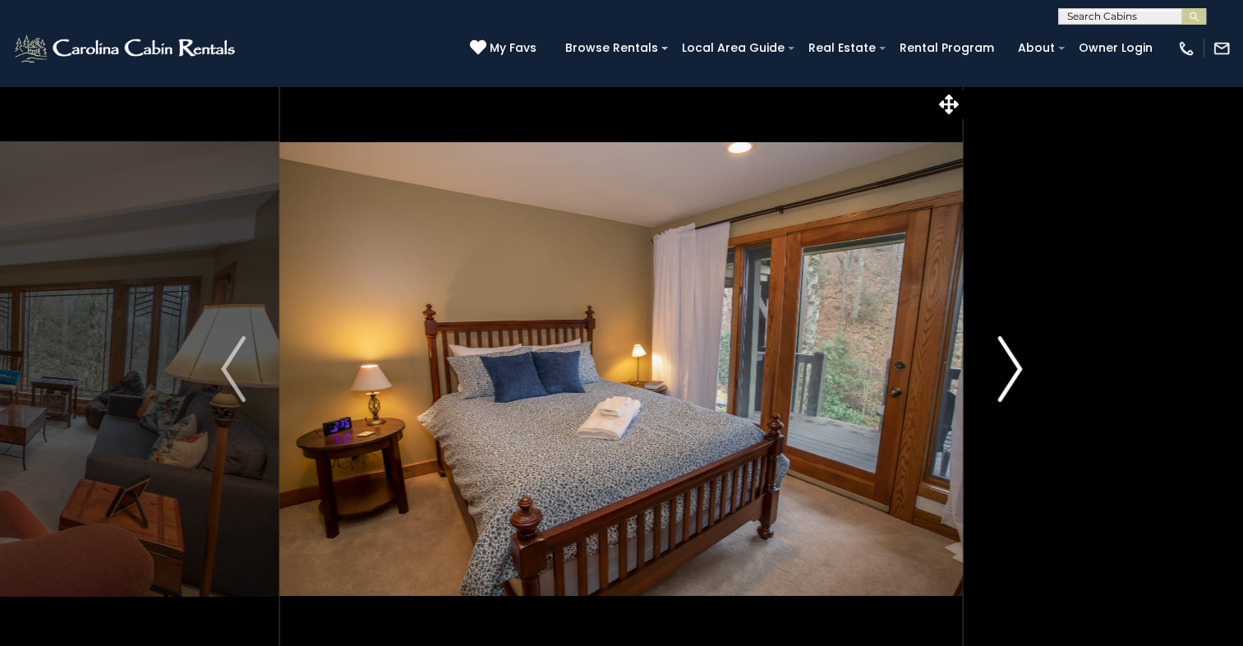
click at [1012, 360] on img "Next" at bounding box center [1009, 369] width 25 height 66
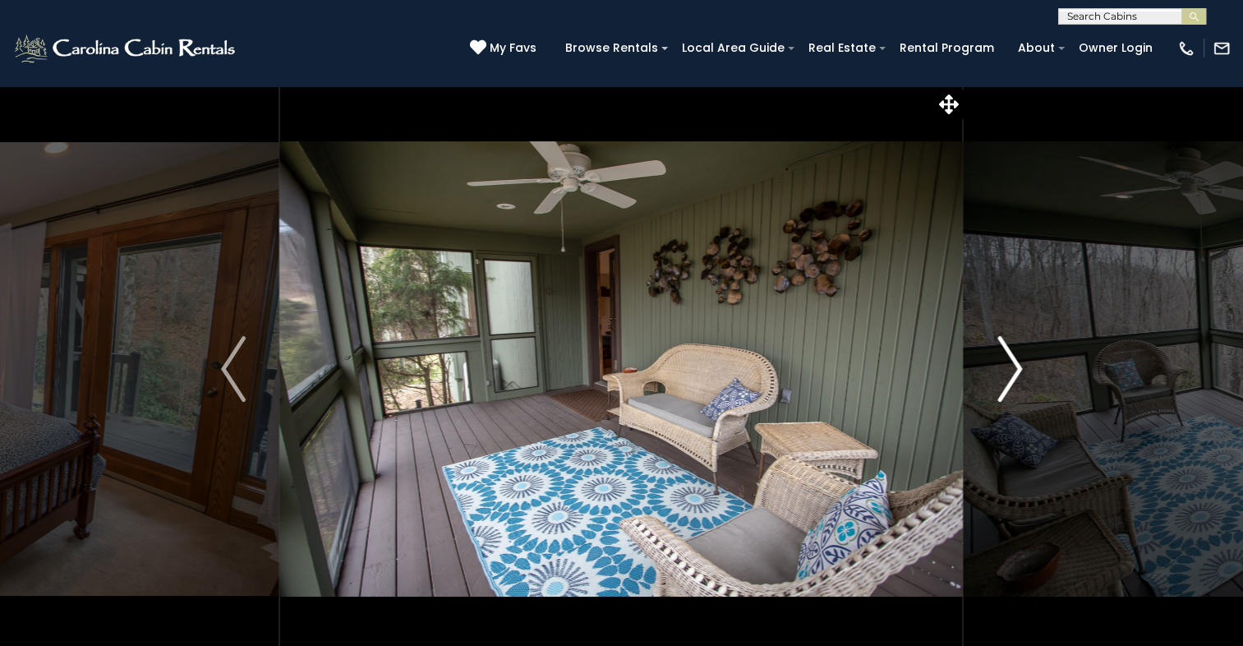
click at [1004, 363] on img "Next" at bounding box center [1009, 369] width 25 height 66
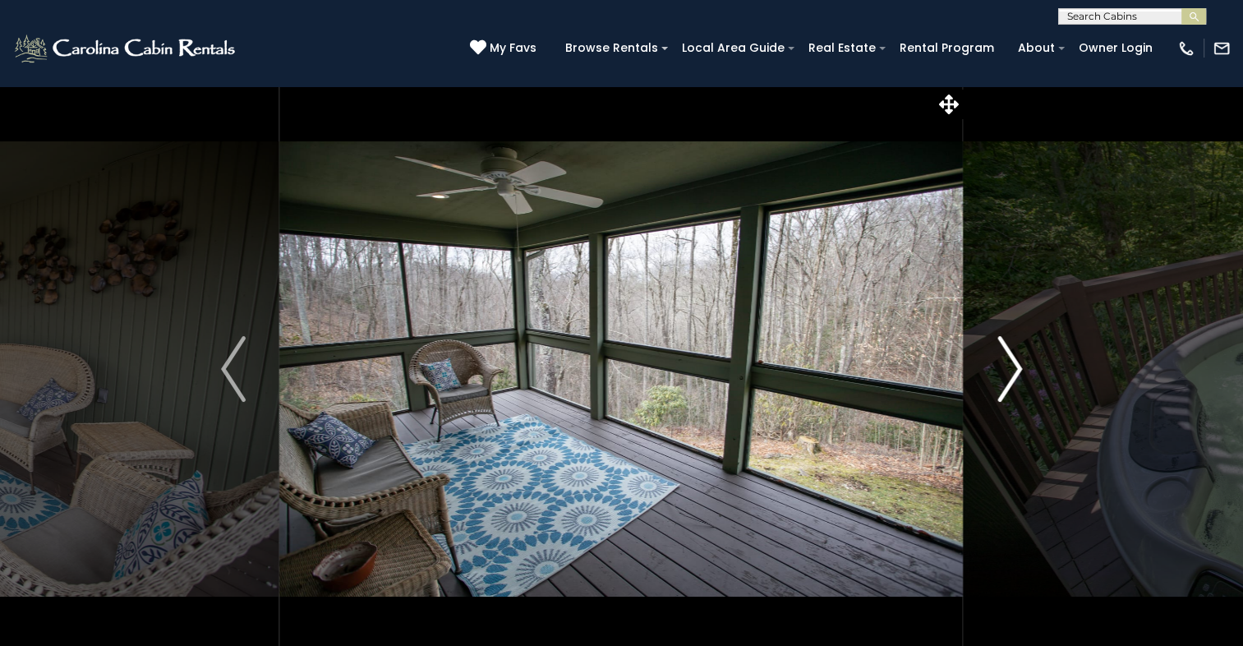
click at [1004, 363] on img "Next" at bounding box center [1009, 369] width 25 height 66
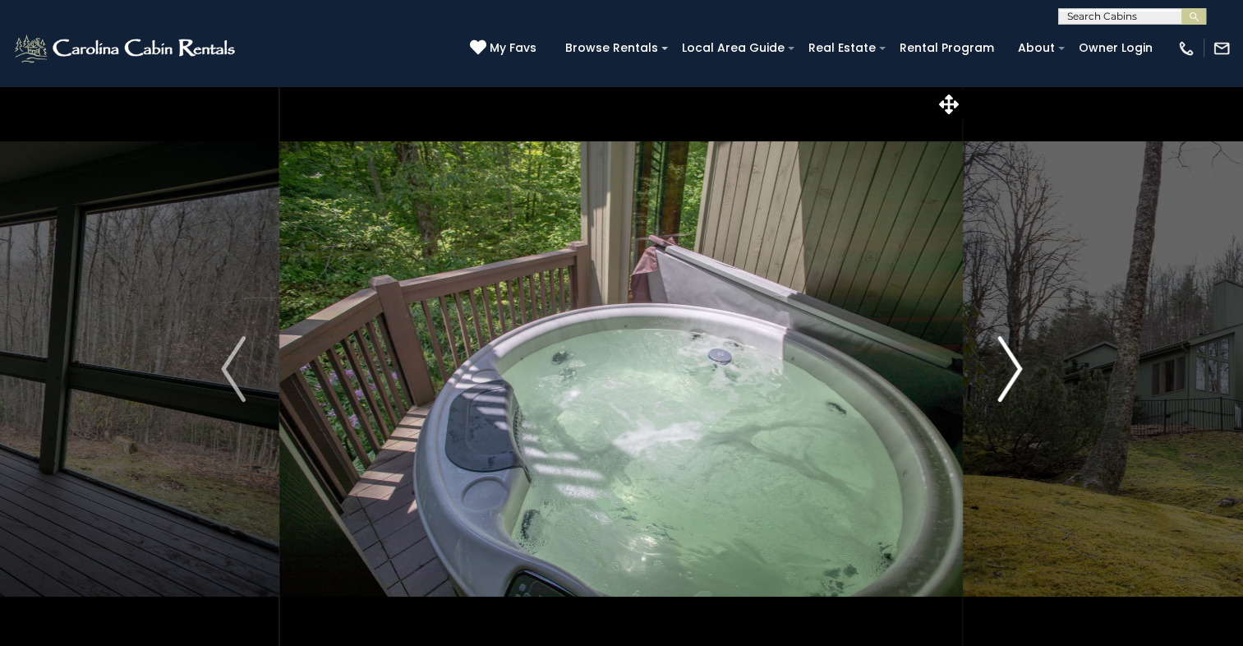
click at [1004, 363] on img "Next" at bounding box center [1009, 369] width 25 height 66
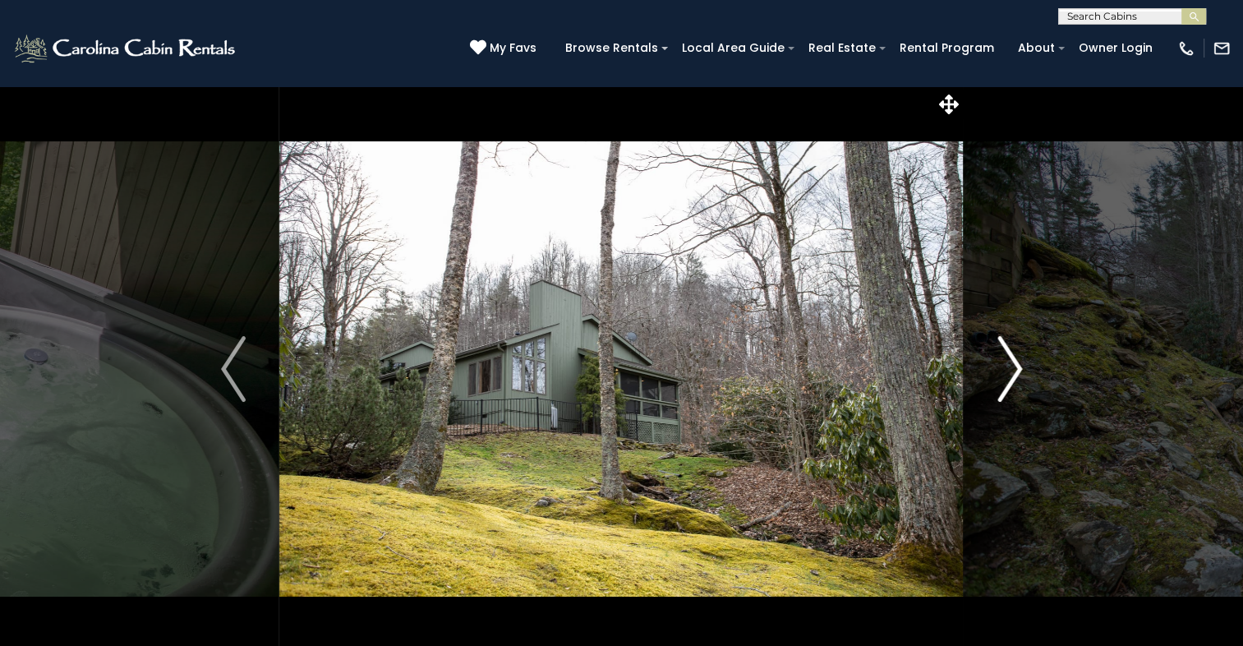
click at [1004, 363] on img "Next" at bounding box center [1009, 369] width 25 height 66
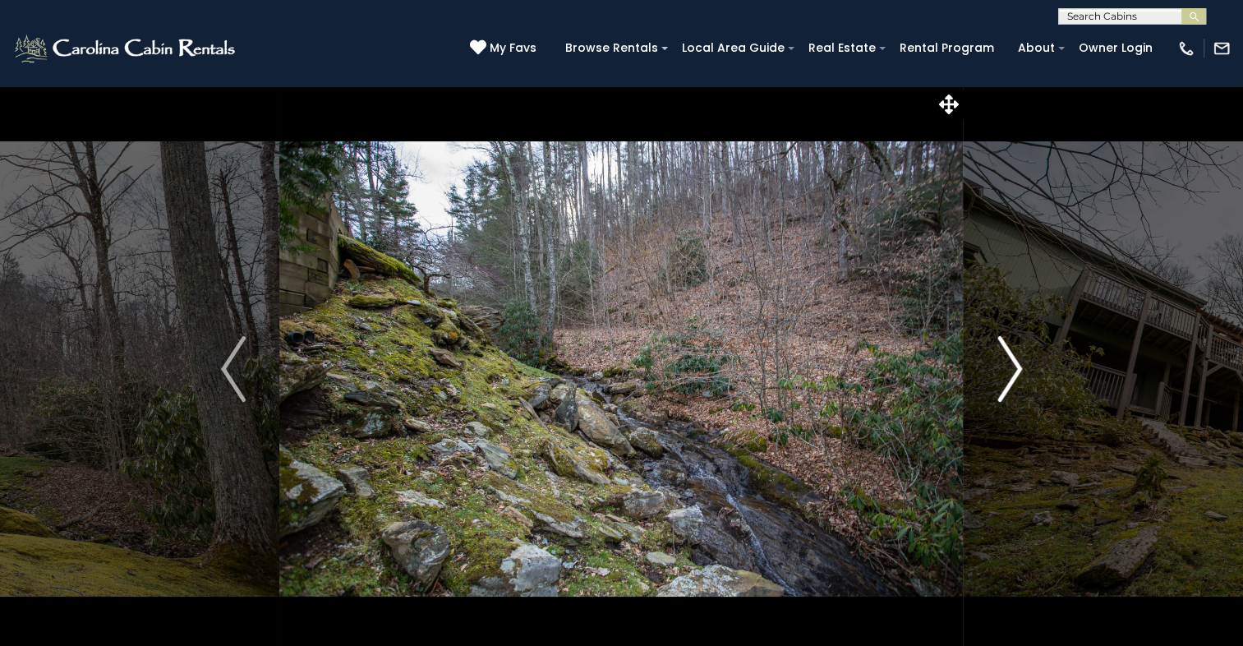
click at [1012, 362] on img "Next" at bounding box center [1009, 369] width 25 height 66
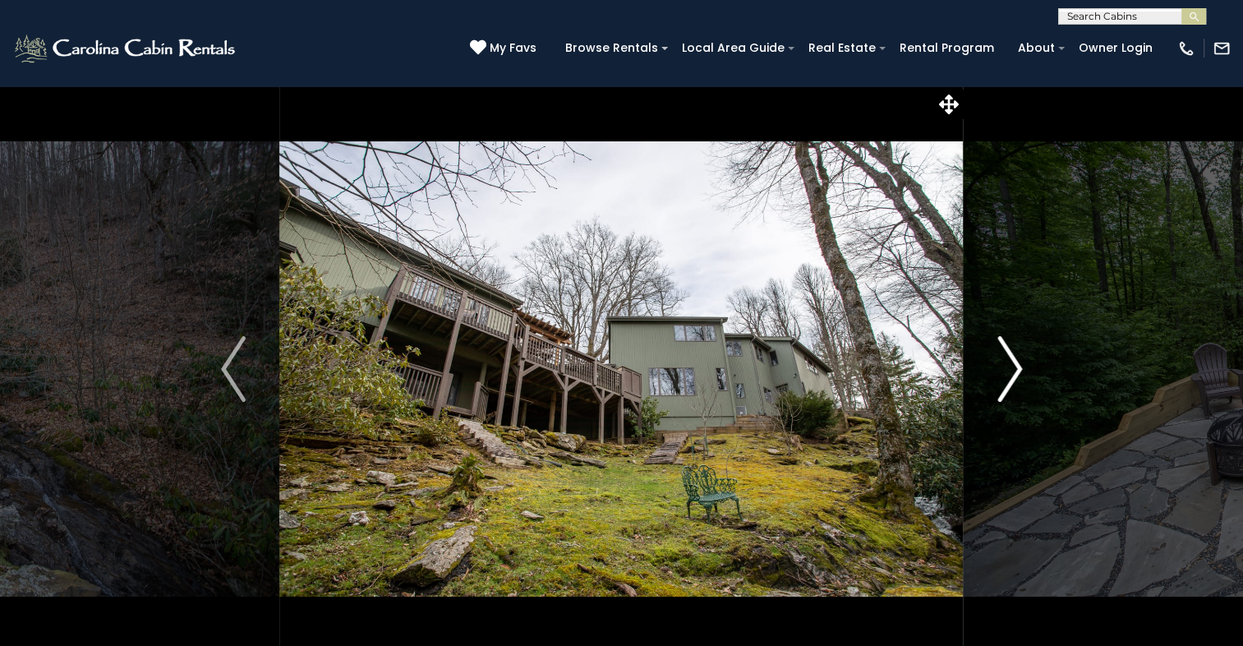
click at [1016, 367] on img "Next" at bounding box center [1009, 369] width 25 height 66
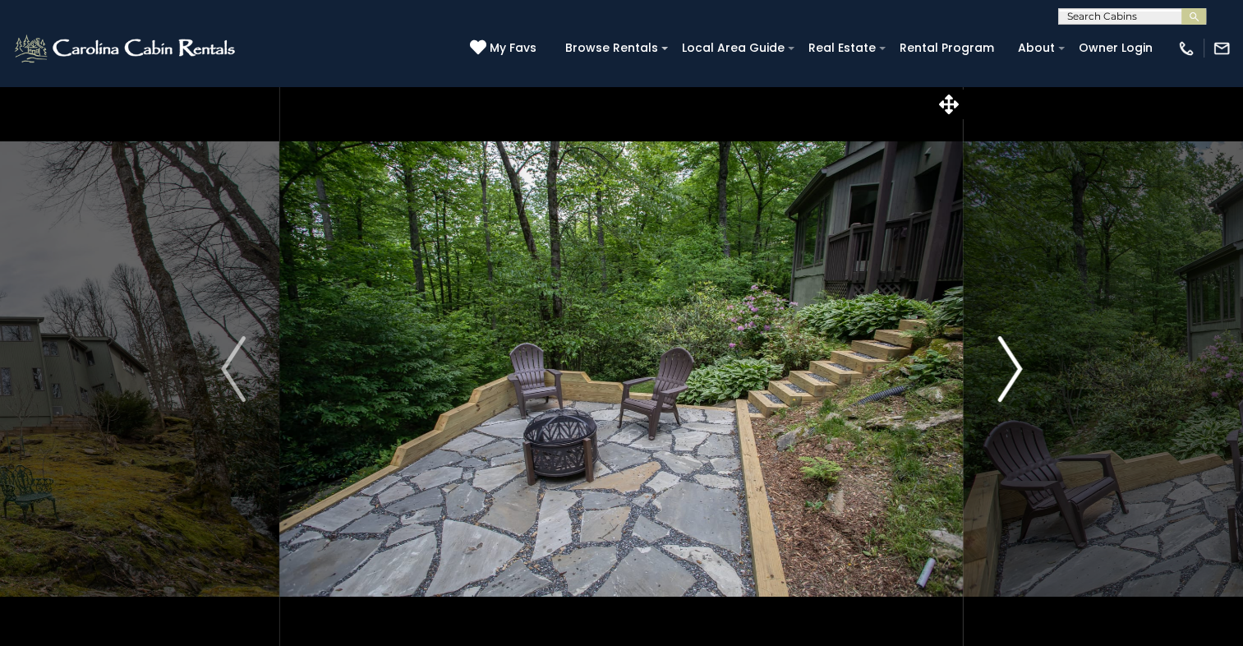
click at [1016, 367] on img "Next" at bounding box center [1009, 369] width 25 height 66
